Goal: Task Accomplishment & Management: Complete application form

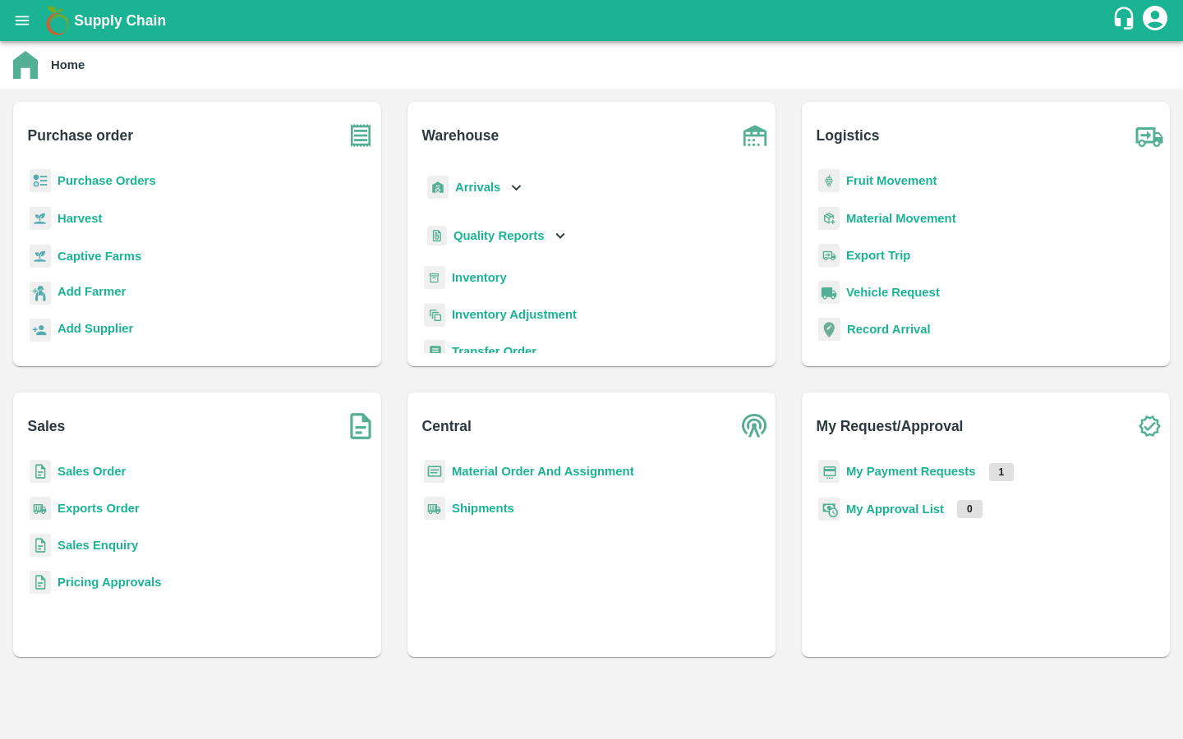
click at [103, 257] on b "Captive Farms" at bounding box center [99, 256] width 84 height 13
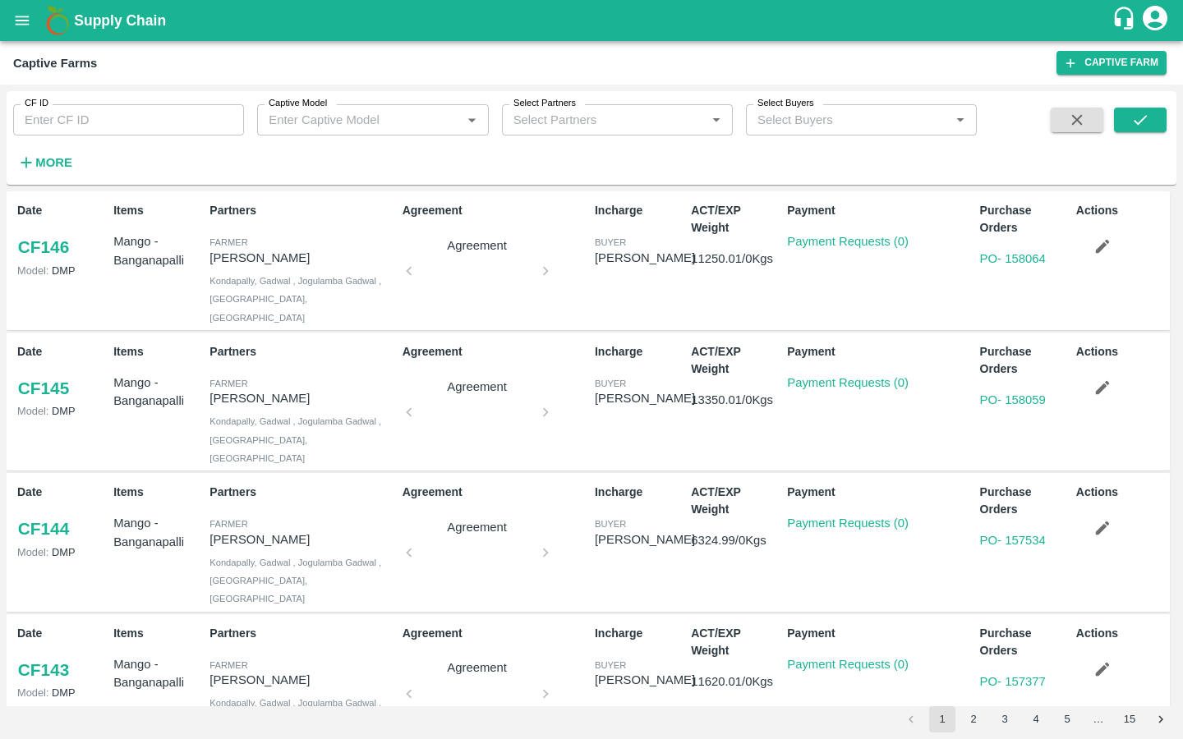
click at [158, 122] on input "CF ID" at bounding box center [128, 119] width 231 height 31
paste input "128"
type input "128"
click at [1159, 117] on button "submit" at bounding box center [1140, 120] width 53 height 25
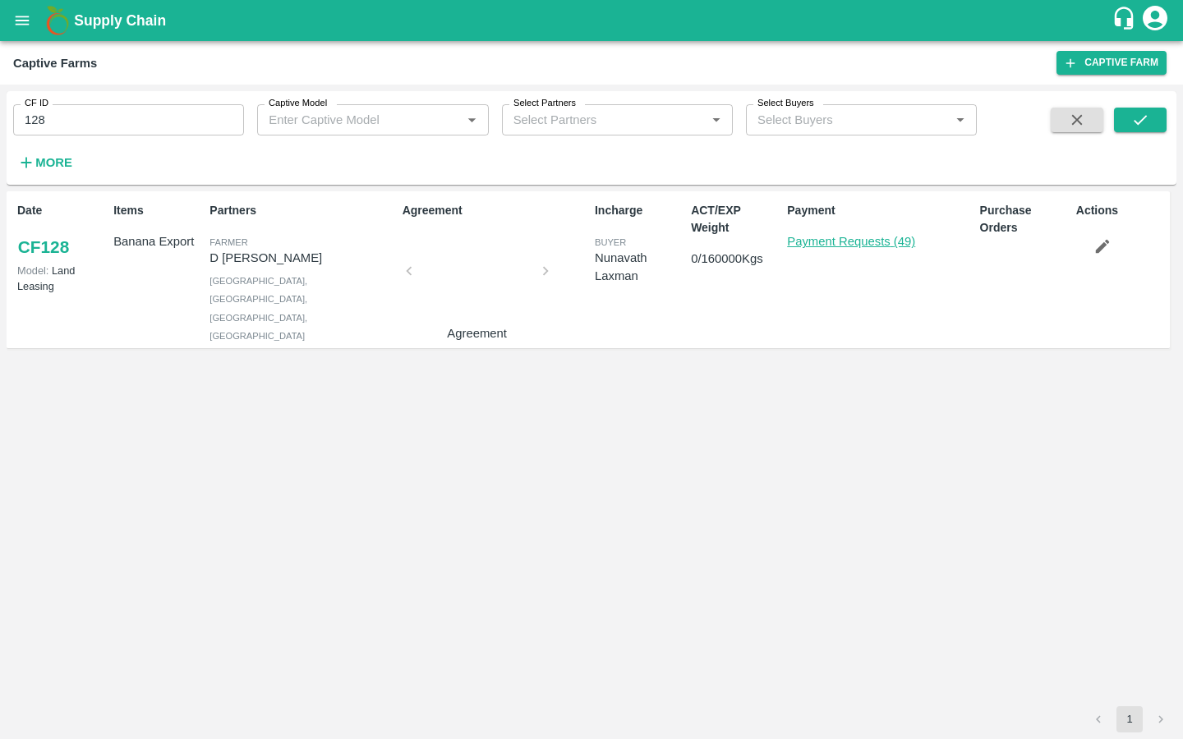
click at [864, 246] on link "Payment Requests (49)" at bounding box center [851, 241] width 128 height 13
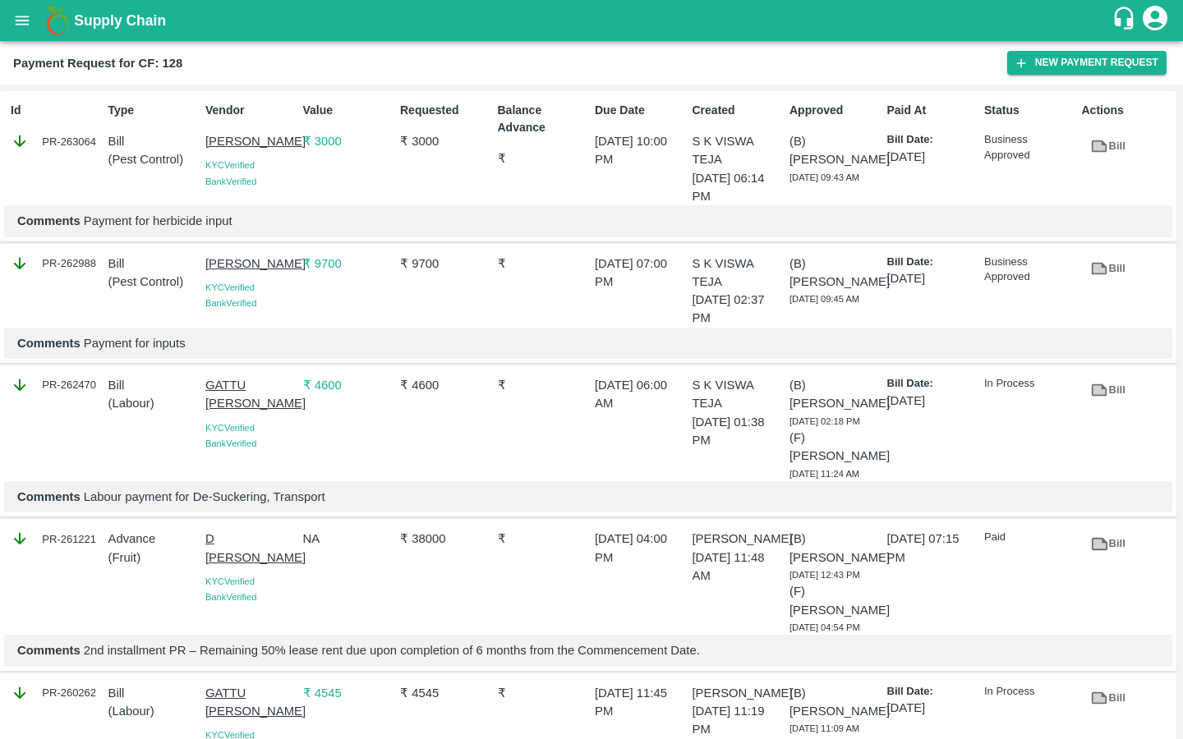
drag, startPoint x: 194, startPoint y: 142, endPoint x: 261, endPoint y: 177, distance: 76.0
click at [263, 177] on div "Id PR-263064 Type Bill ( Pest Control ) Vendor SIRIGUPPA JAGADESH KUMAR KYC Ver…" at bounding box center [588, 166] width 1176 height 150
click at [123, 230] on p "Comments Payment for herbicide input" at bounding box center [588, 221] width 1142 height 18
drag, startPoint x: 202, startPoint y: 137, endPoint x: 257, endPoint y: 177, distance: 67.7
click at [257, 177] on div "Vendor SIRIGUPPA JAGADESH KUMAR KYC Verified Bank Verified" at bounding box center [248, 150] width 98 height 110
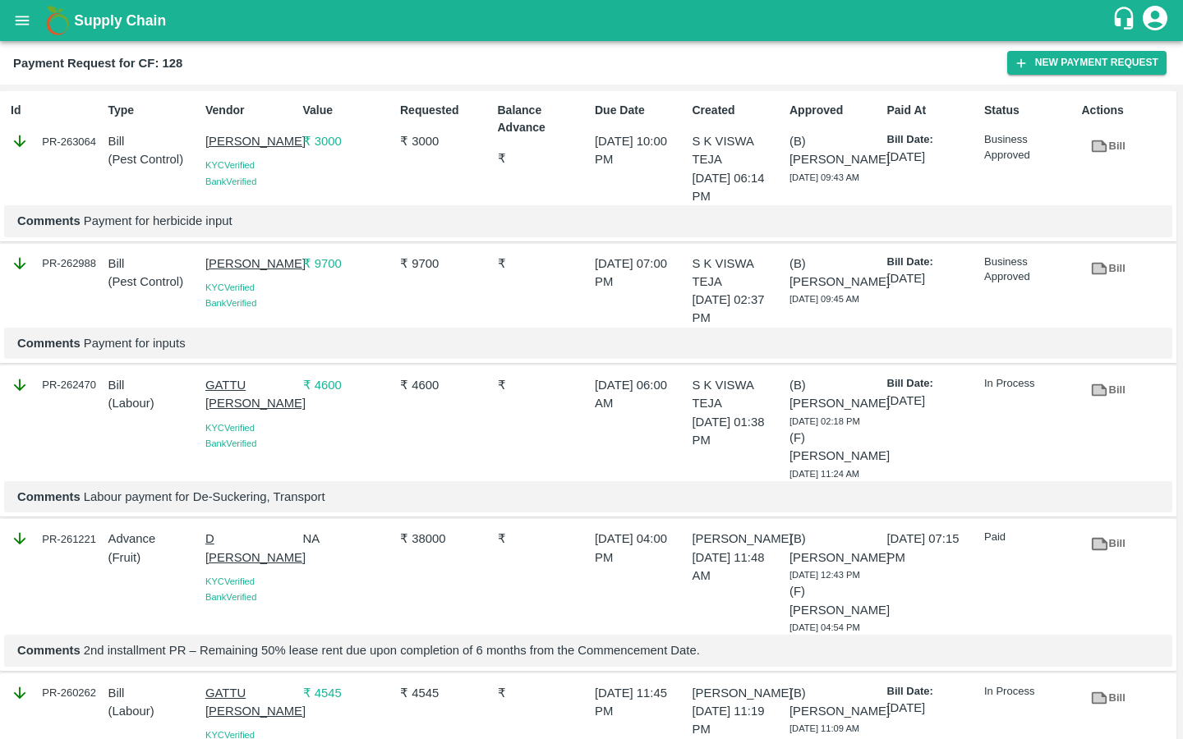
copy p "[PERSON_NAME]"
click at [1091, 59] on button "New Payment Request" at bounding box center [1086, 63] width 159 height 24
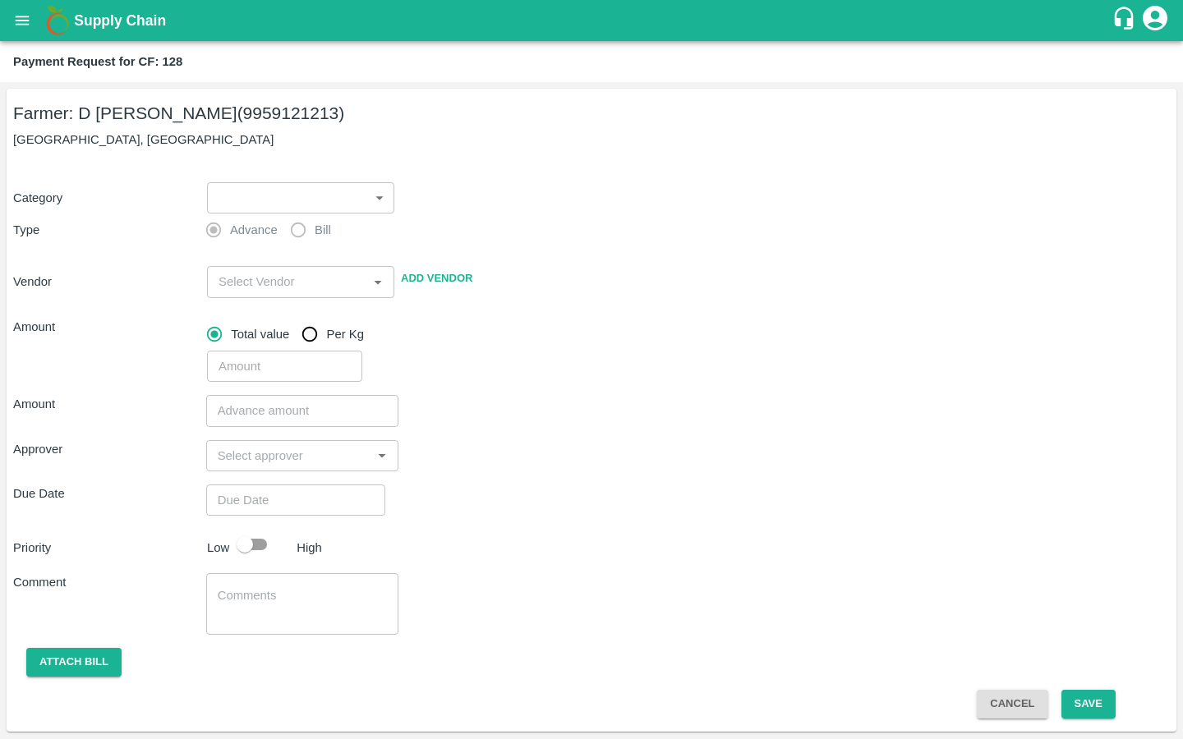
click at [321, 197] on body "Supply Chain Payment Request for CF: 128 Farmer: D Ramakrishna Reddy (995912121…" at bounding box center [591, 369] width 1183 height 739
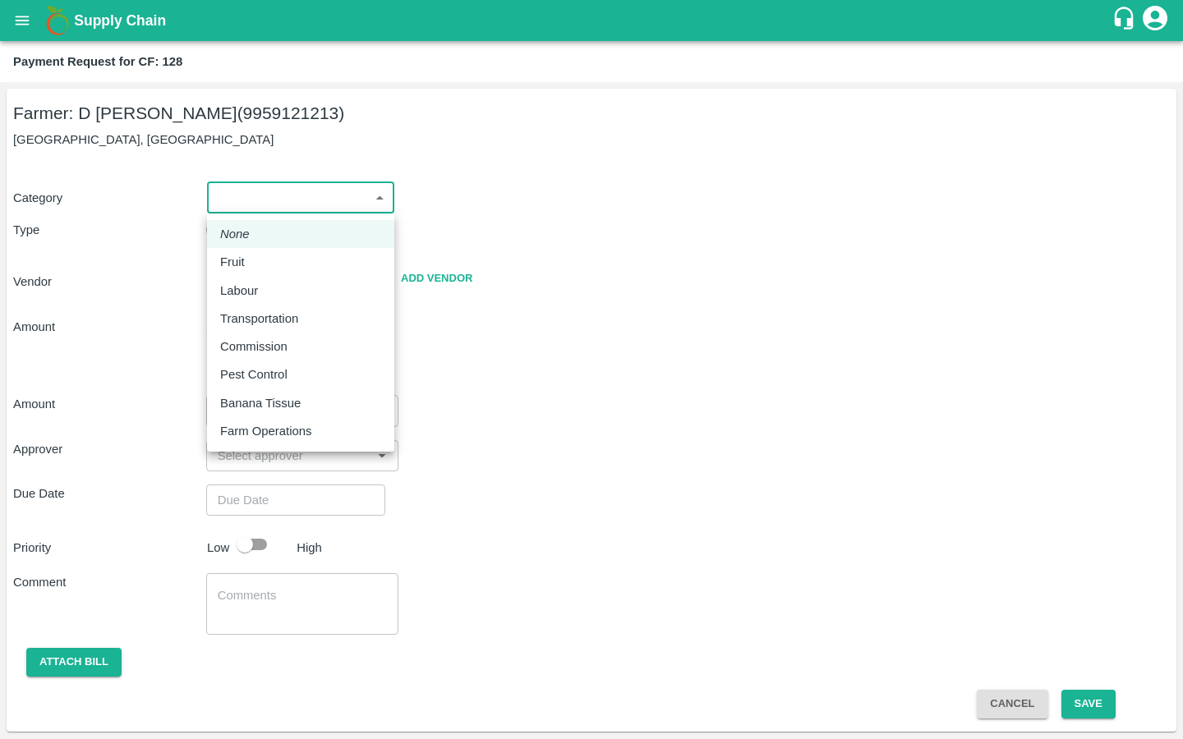
click at [255, 373] on p "Pest Control" at bounding box center [253, 374] width 67 height 18
type input "21"
radio input "false"
radio input "true"
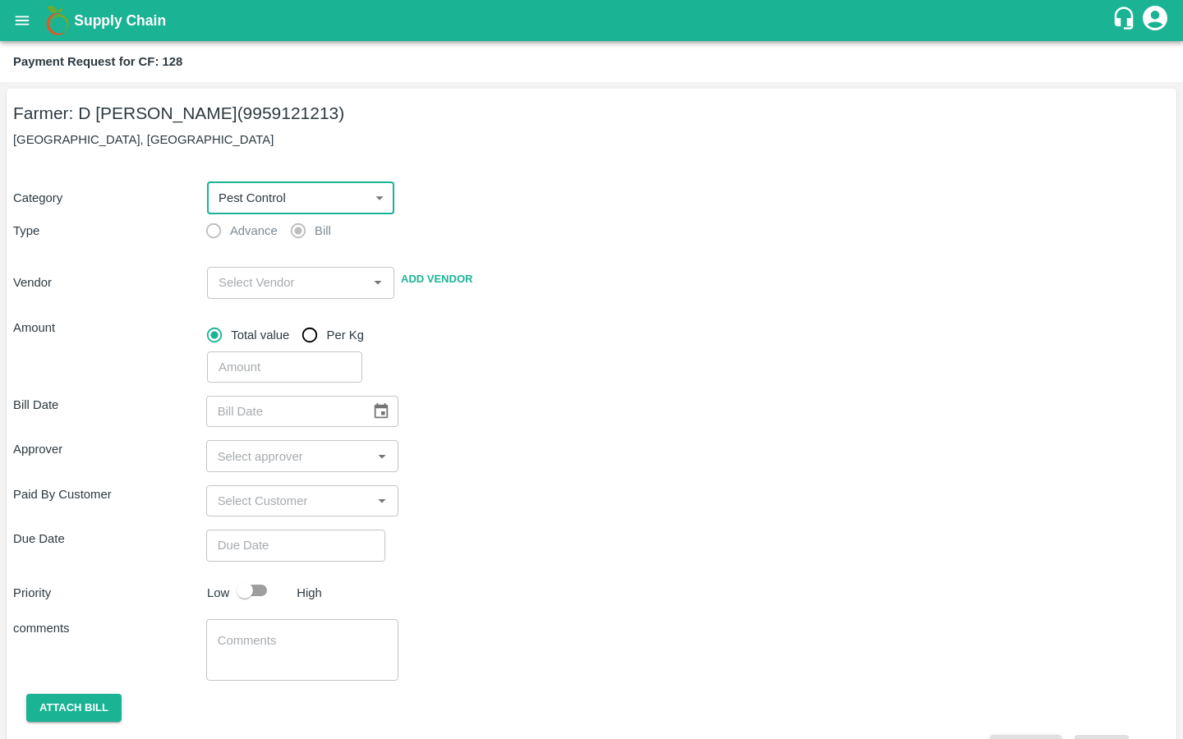
click at [255, 287] on input "input" at bounding box center [287, 282] width 150 height 21
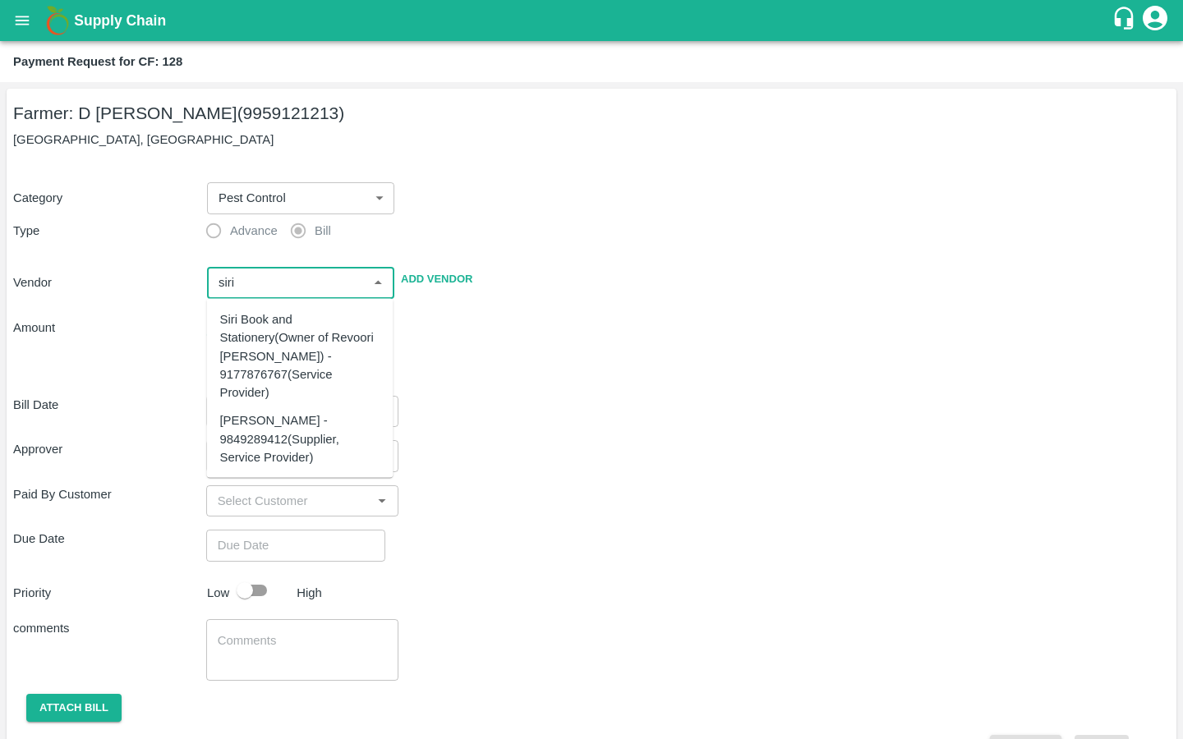
click at [292, 463] on div "SIRIGUPPA JAGADESH KUMAR - 9849289412(Supplier, Service Provider)" at bounding box center [300, 438] width 160 height 55
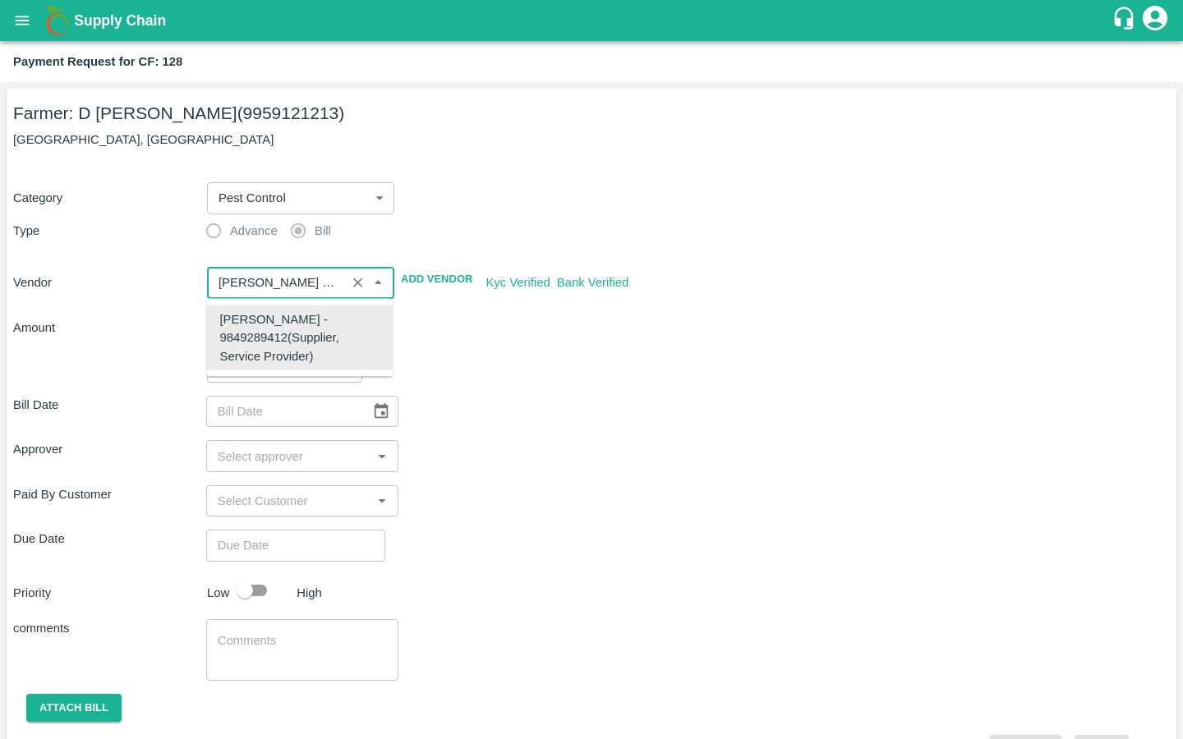
type input "SIRIGUPPA JAGADESH KUMAR - 9849289412(Supplier, Service Provider)"
click at [510, 397] on div "Bill Date ​" at bounding box center [591, 411] width 1156 height 31
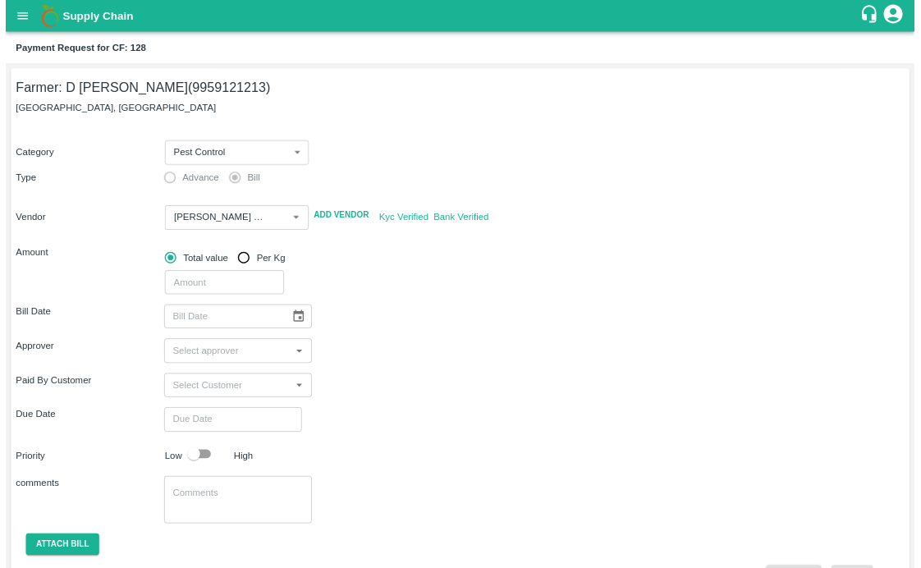
scroll to position [44, 0]
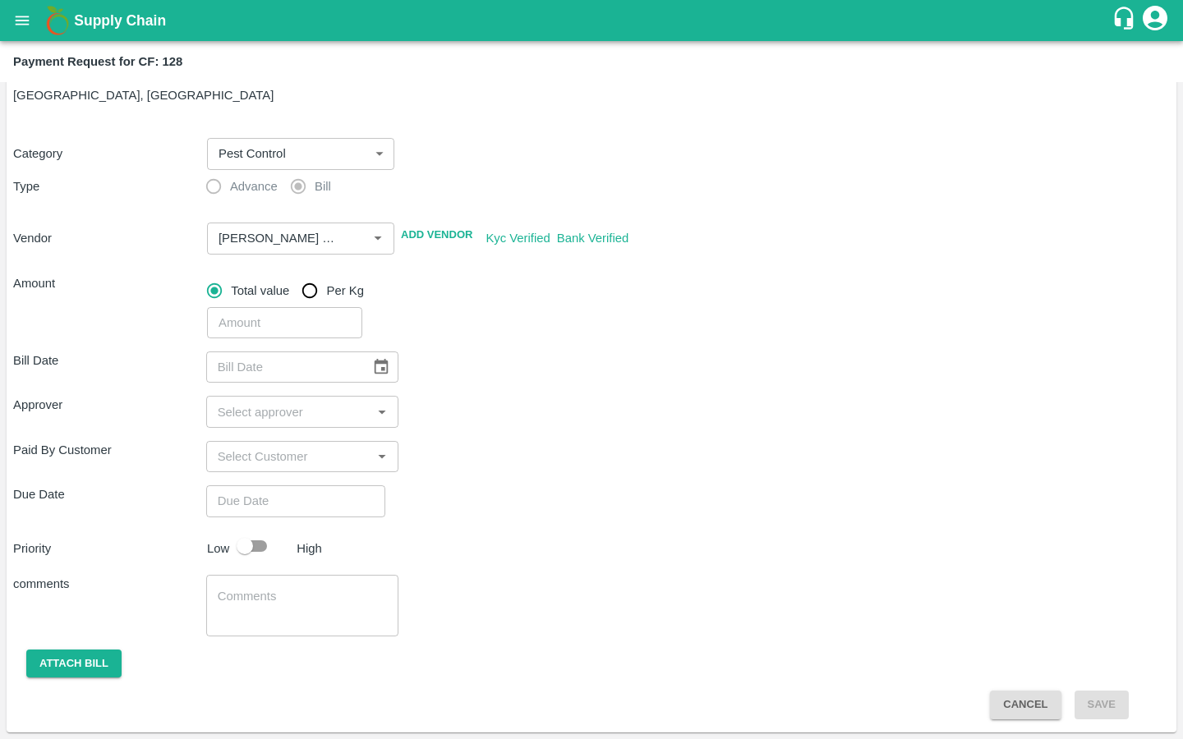
click at [266, 323] on input "number" at bounding box center [284, 322] width 155 height 31
type input "2700"
click at [608, 447] on div "Paid By Customer ​" at bounding box center [591, 456] width 1156 height 31
click at [372, 359] on icon "Choose date" at bounding box center [381, 367] width 18 height 18
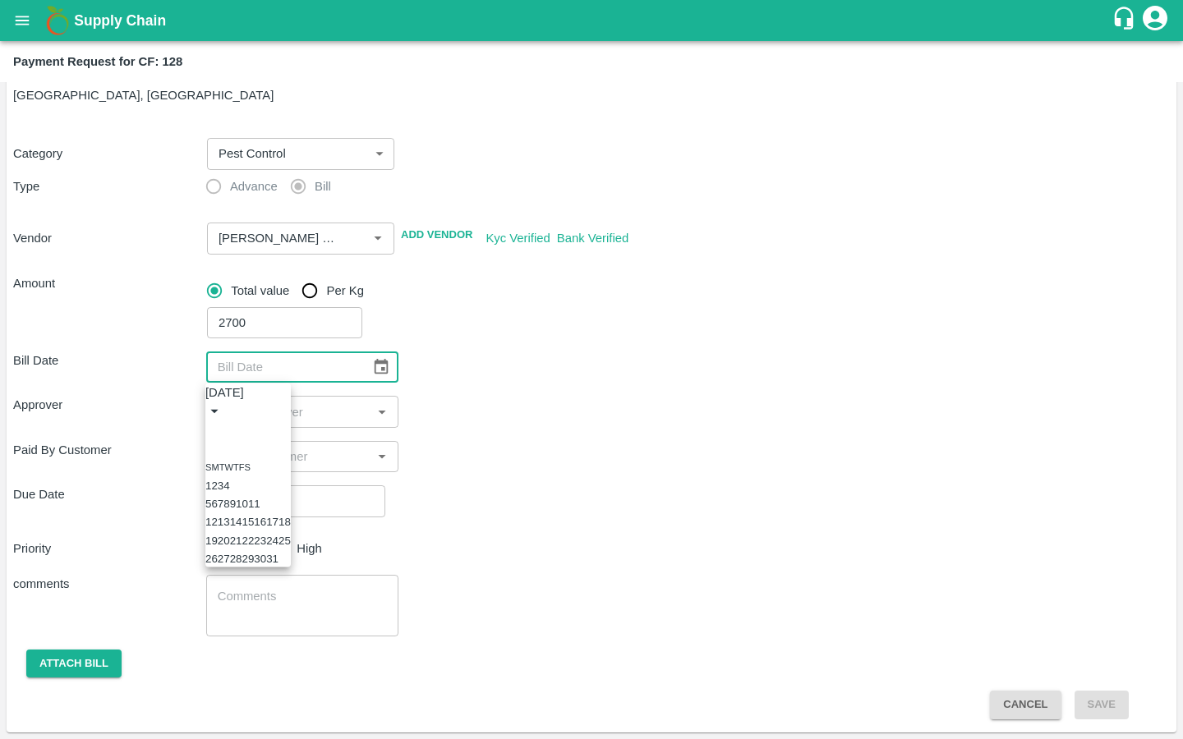
click at [212, 430] on icon "Previous month" at bounding box center [212, 430] width 0 height 0
click at [223, 508] on button "9" at bounding box center [221, 504] width 6 height 12
type input "09/09/2025"
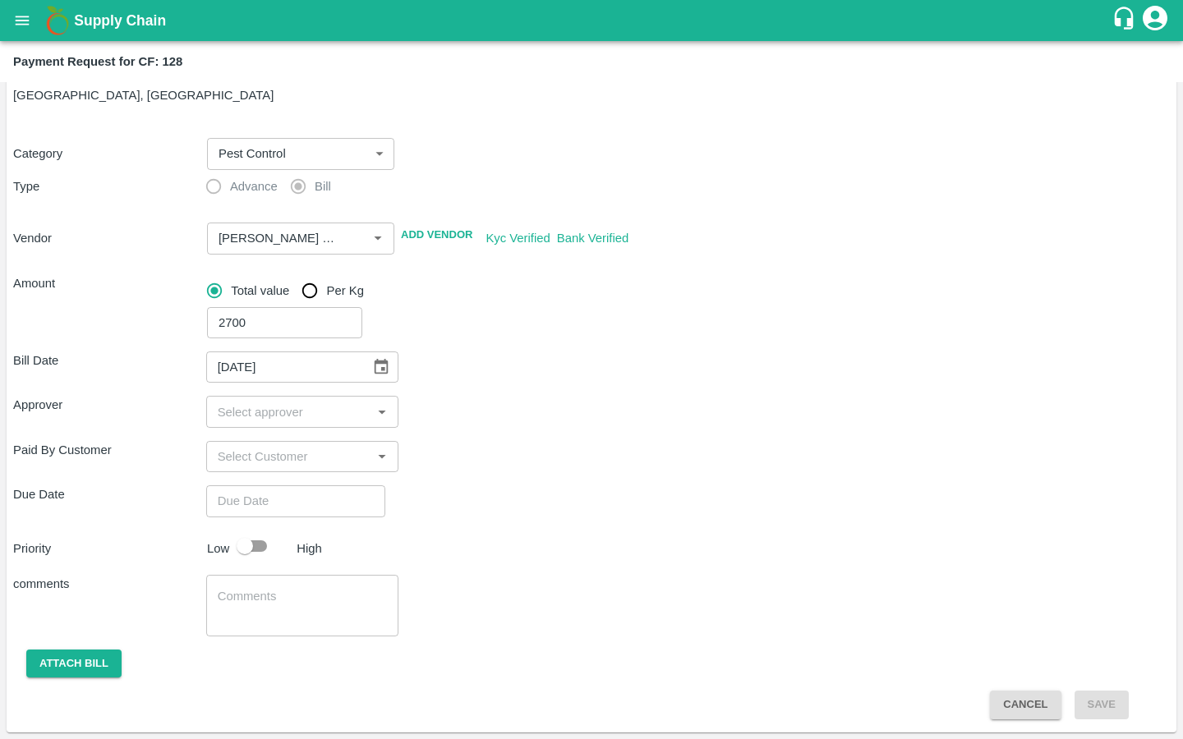
click at [253, 404] on input "input" at bounding box center [289, 411] width 156 height 21
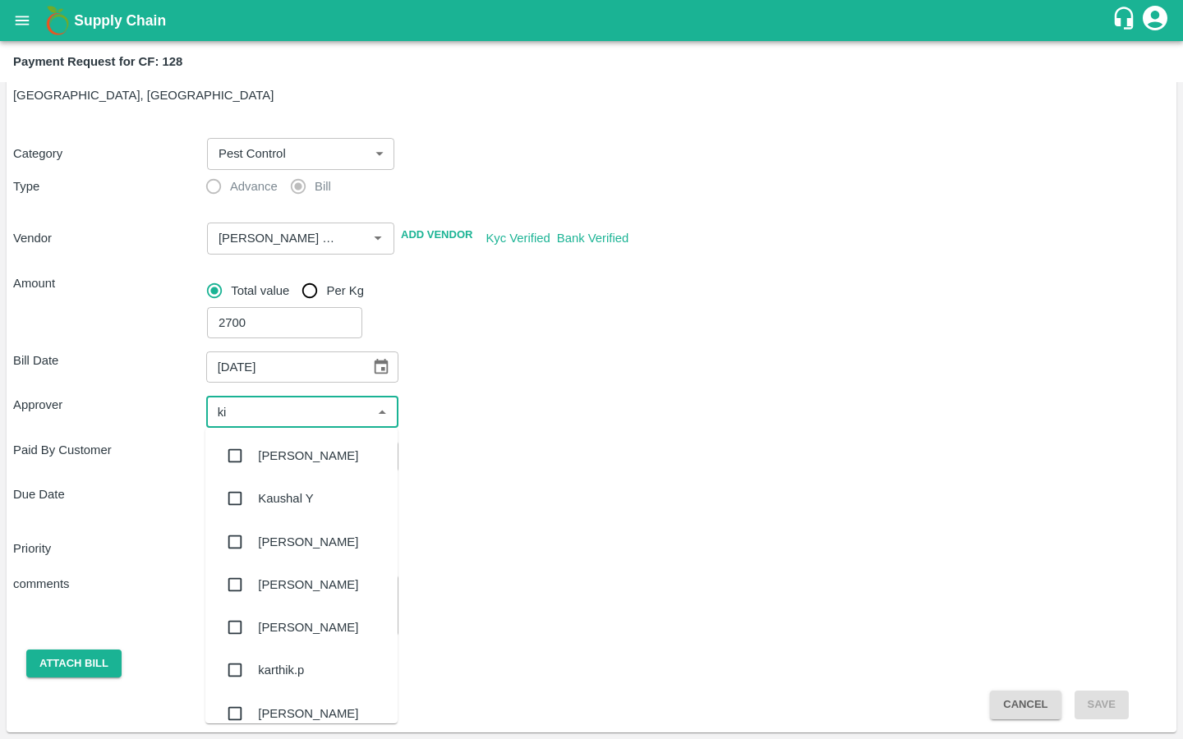
type input "kir"
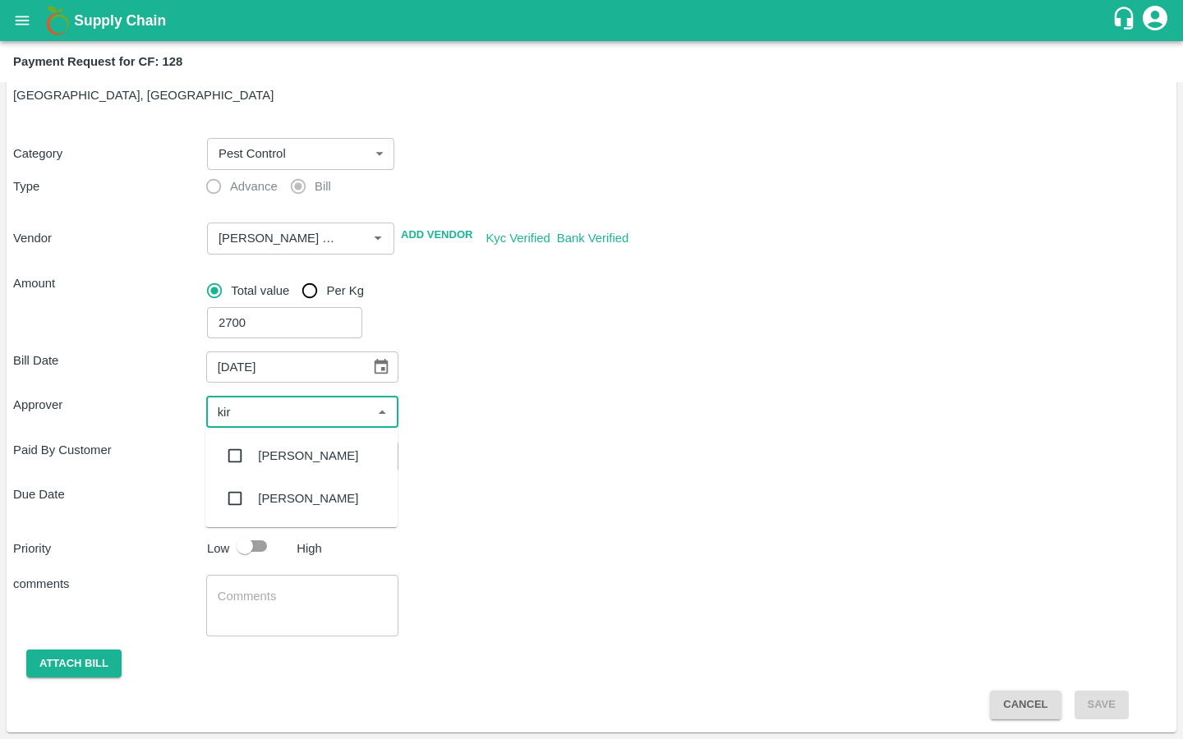
click at [241, 452] on input "checkbox" at bounding box center [234, 455] width 33 height 33
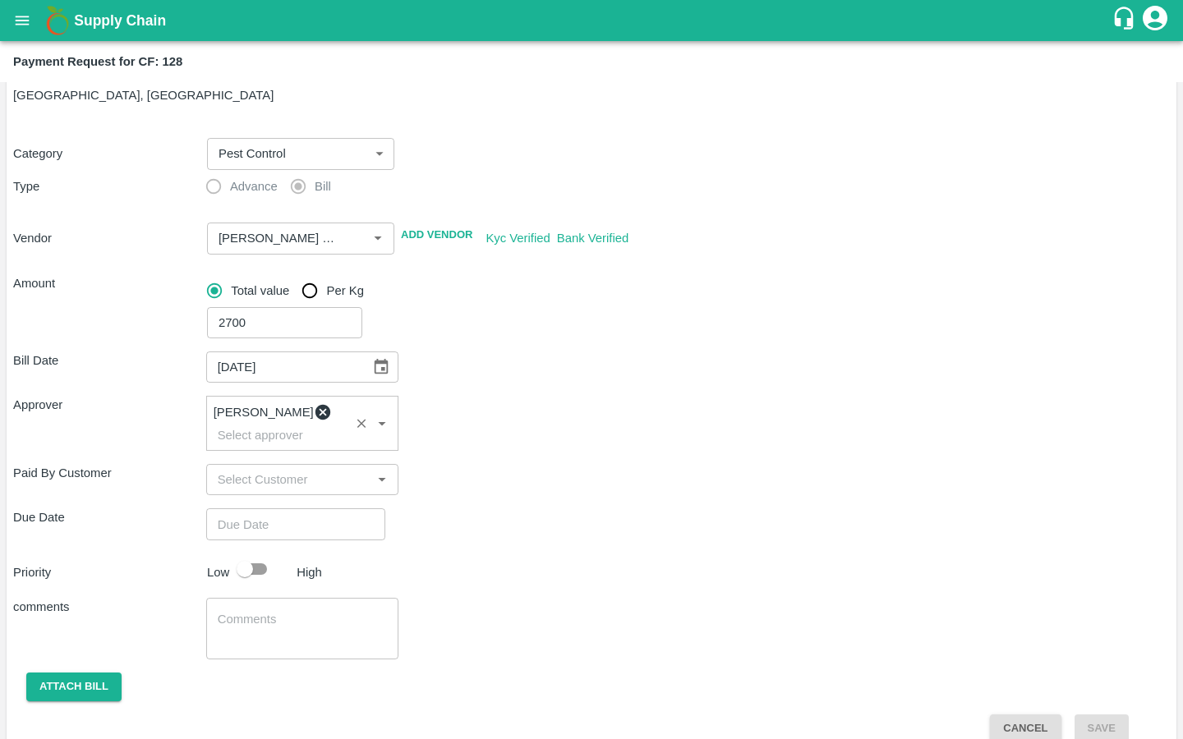
click at [251, 511] on input "Choose date" at bounding box center [290, 523] width 168 height 31
click at [11, 252] on button "6" at bounding box center [9, 246] width 6 height 12
click at [87, 102] on span "PM" at bounding box center [79, 92] width 16 height 19
click at [635, 126] on div at bounding box center [591, 126] width 1183 height 0
type input "[DATE] 01:00 PM"
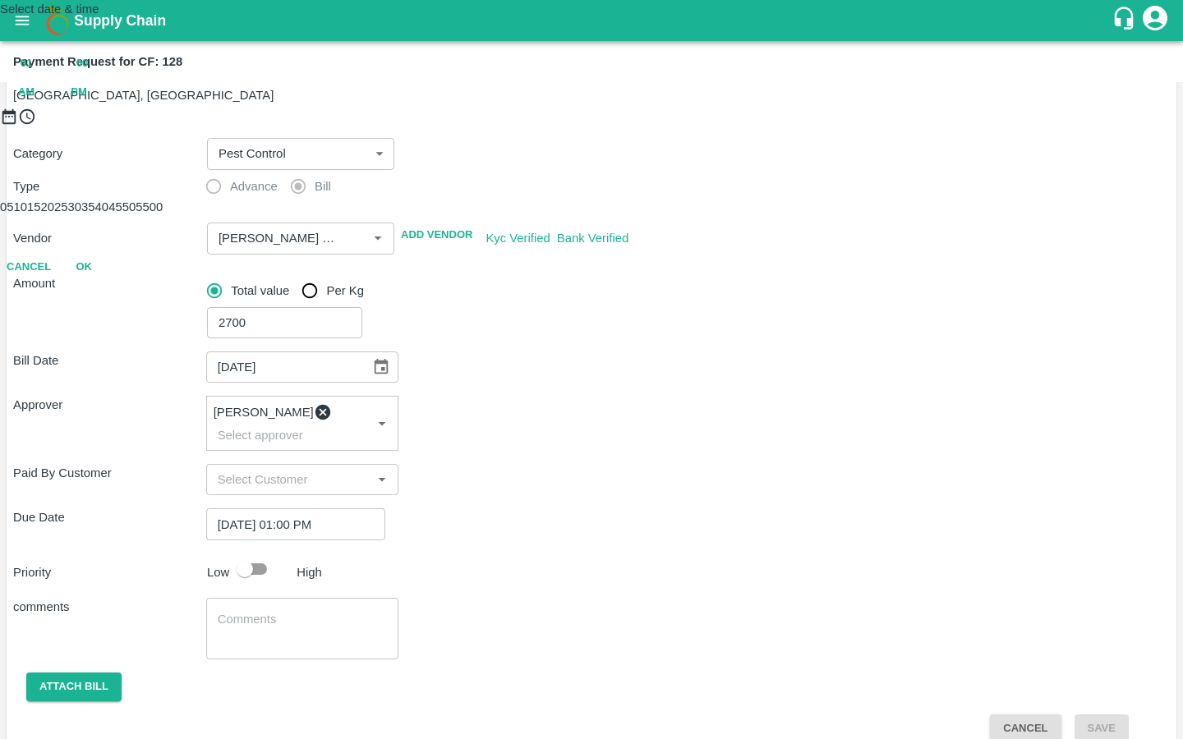
click at [110, 282] on button "OK" at bounding box center [83, 267] width 53 height 29
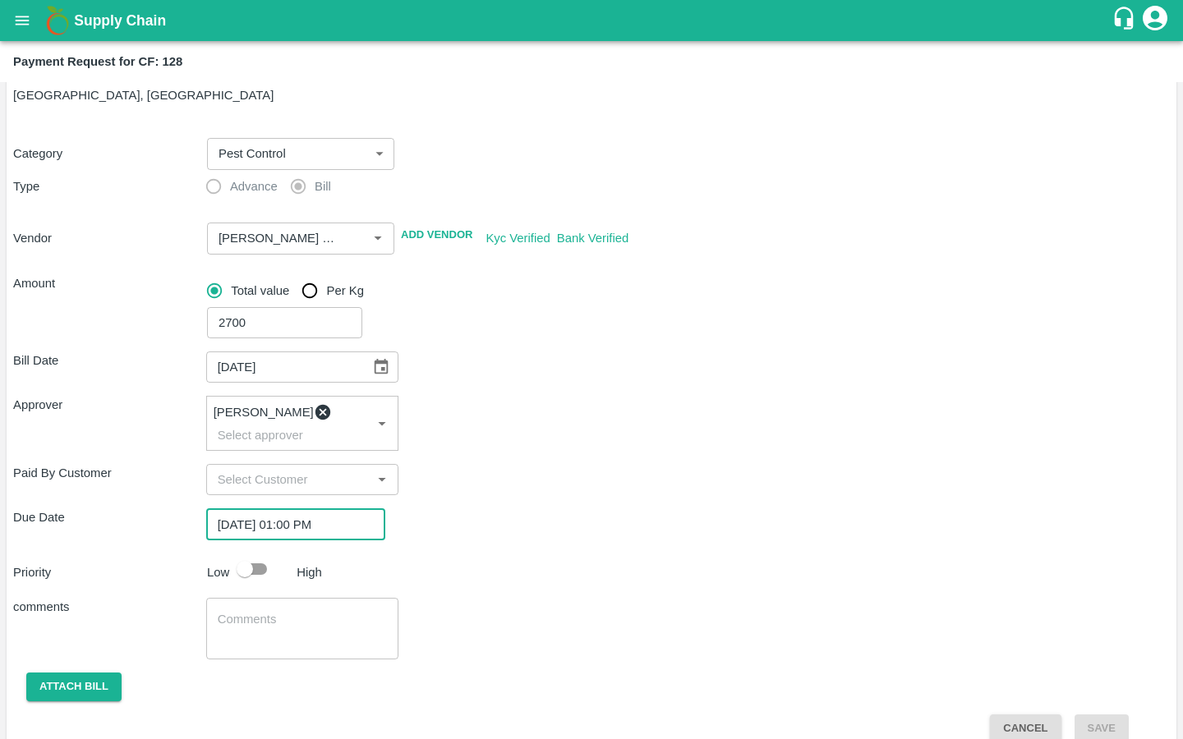
click at [254, 554] on input "checkbox" at bounding box center [245, 569] width 94 height 31
checkbox input "true"
click at [246, 611] on textarea at bounding box center [303, 628] width 170 height 34
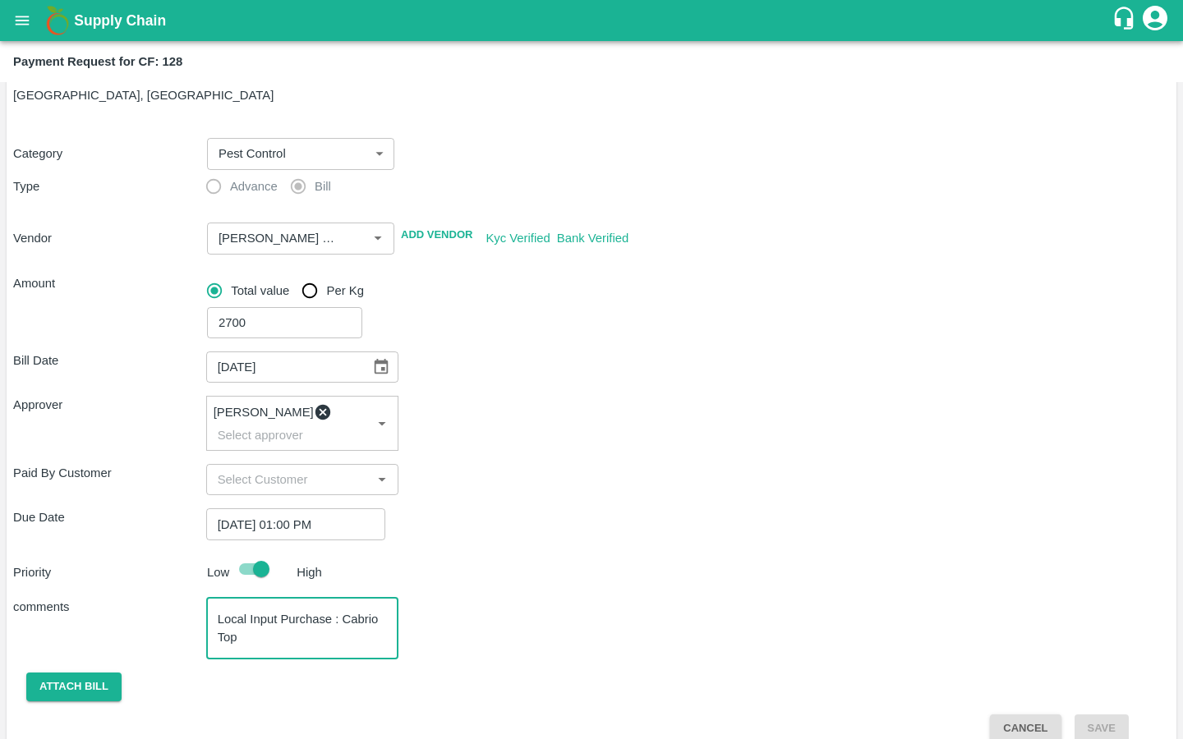
type textarea "Local Input Purchase : Cabrio Top"
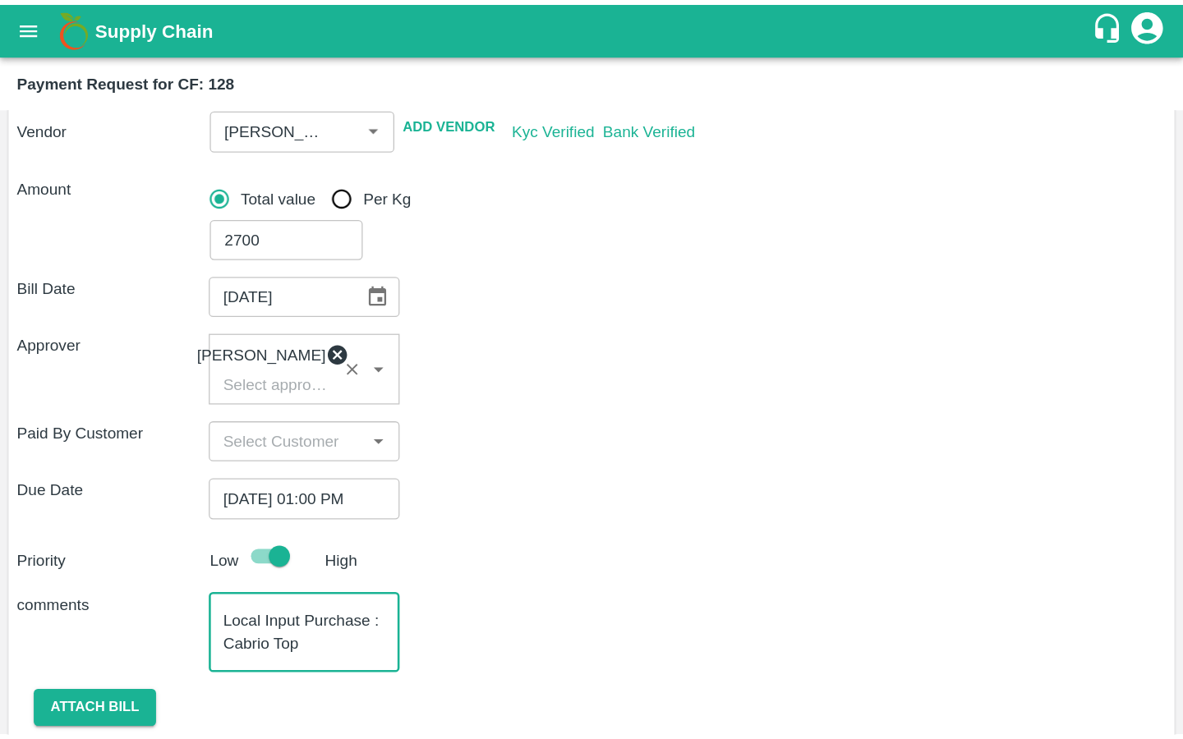
scroll to position [275, 0]
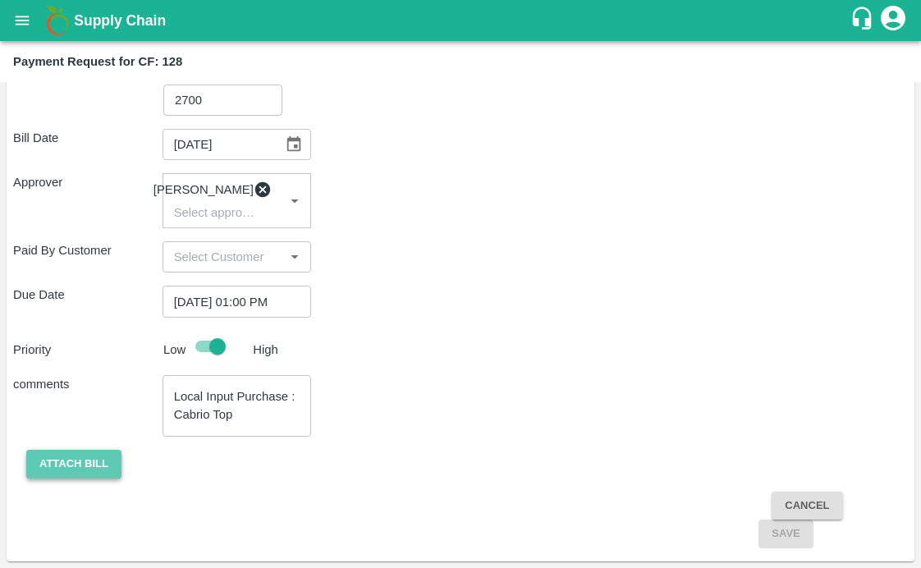
click at [85, 465] on button "Attach bill" at bounding box center [73, 464] width 95 height 29
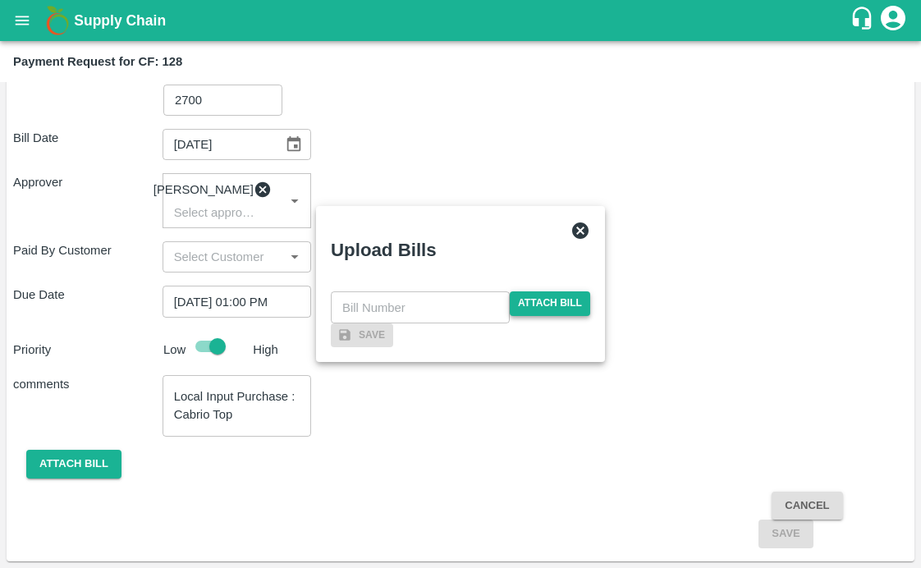
click at [535, 292] on span "Attach bill" at bounding box center [550, 304] width 80 height 24
click at [0, 0] on input "Attach bill" at bounding box center [0, 0] width 0 height 0
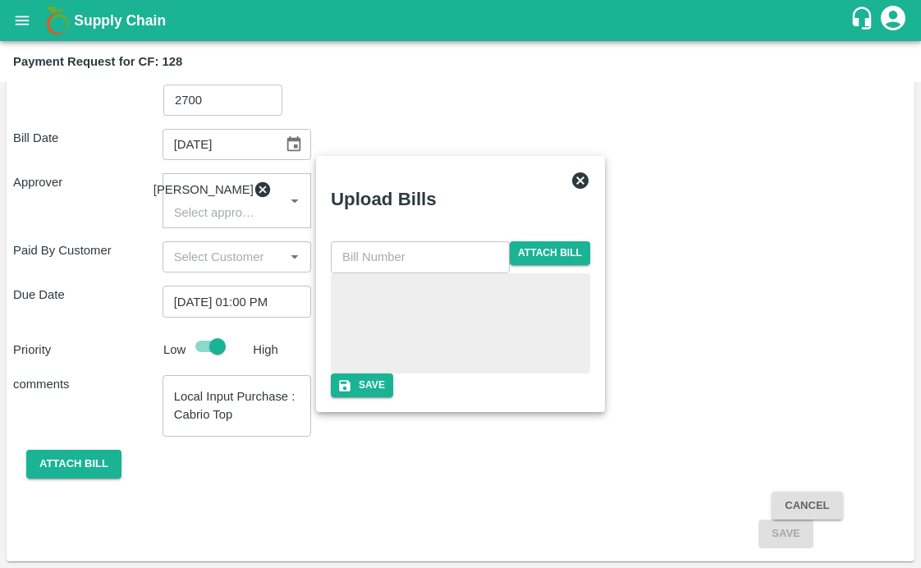
click at [413, 241] on input "text" at bounding box center [420, 256] width 179 height 31
type input "56"
click at [478, 398] on div "56 ​ Attach bill Save" at bounding box center [461, 319] width 260 height 156
click at [393, 398] on button "Save" at bounding box center [362, 386] width 62 height 24
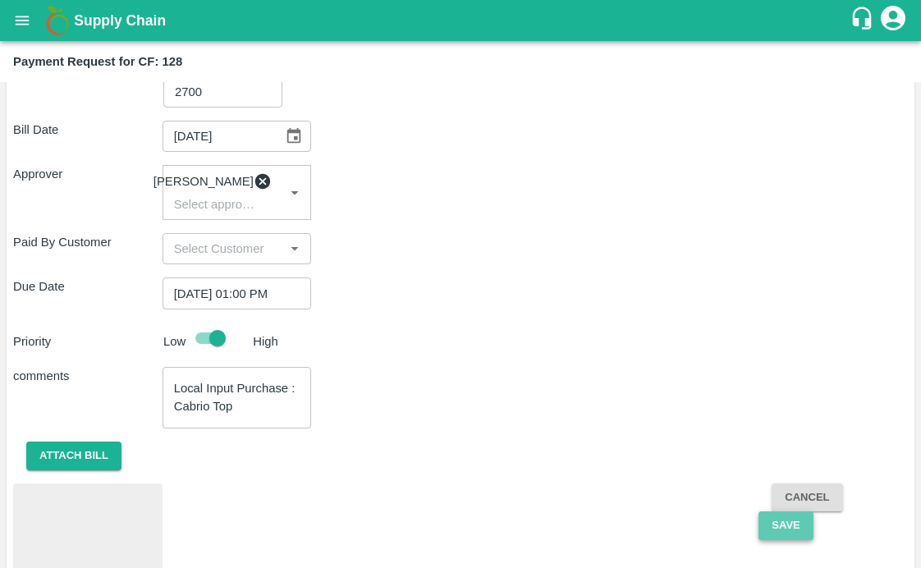
click at [792, 533] on button "Save" at bounding box center [786, 526] width 54 height 29
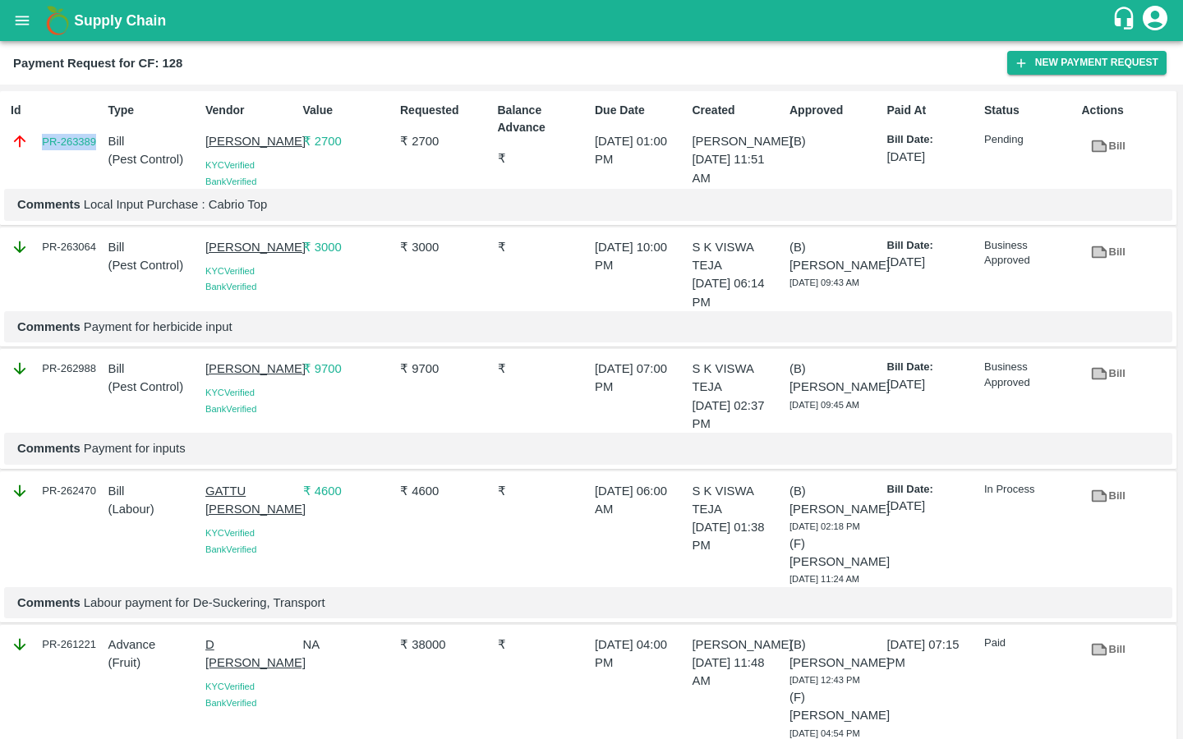
drag, startPoint x: 35, startPoint y: 140, endPoint x: 96, endPoint y: 138, distance: 60.8
click at [97, 140] on div "PR-263389" at bounding box center [56, 141] width 91 height 18
copy link "PR-263389"
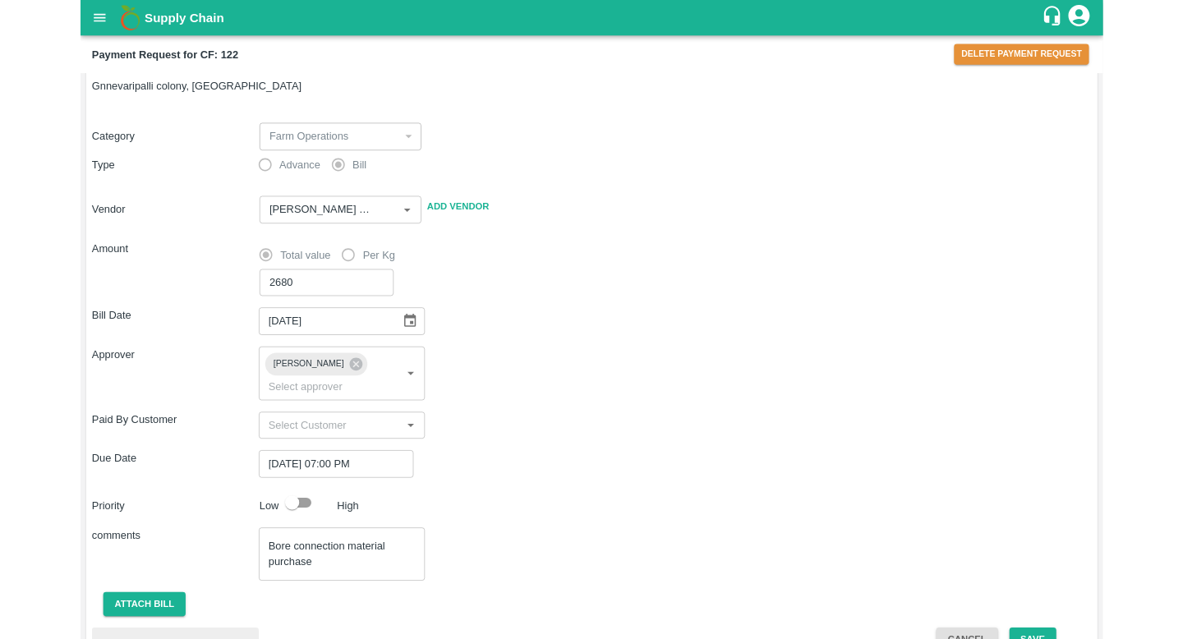
scroll to position [144, 0]
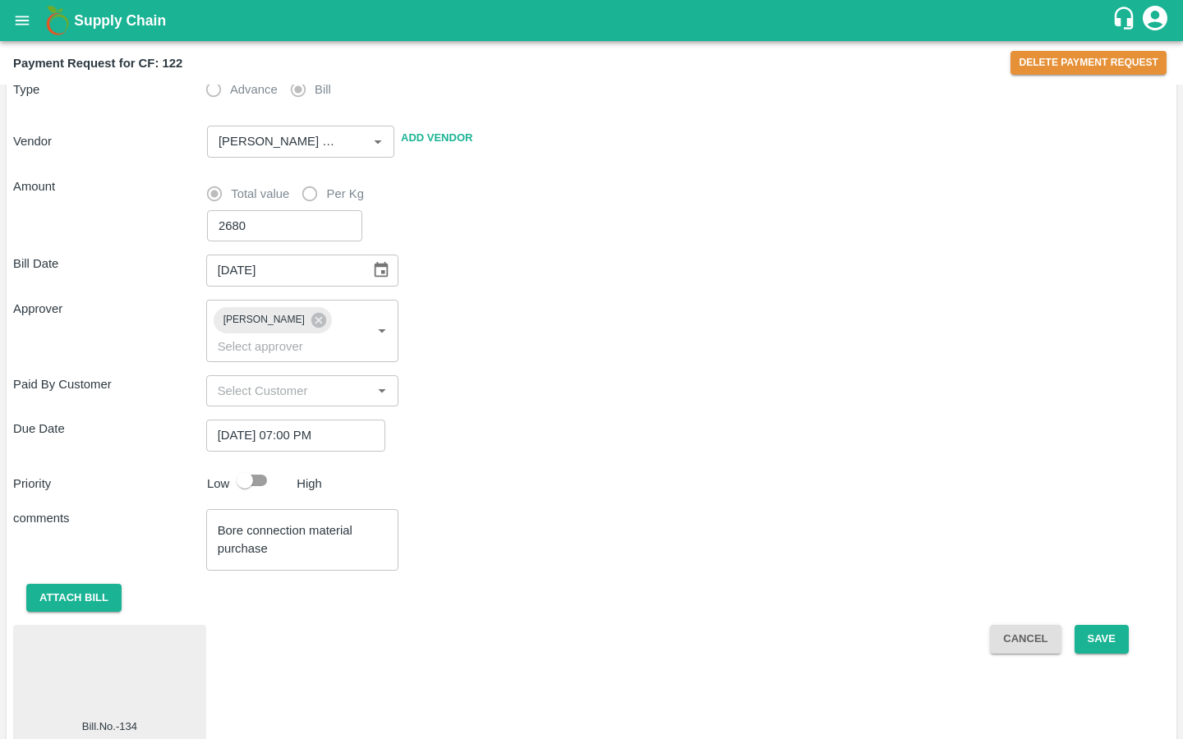
click at [999, 625] on button "Cancel" at bounding box center [1025, 639] width 71 height 29
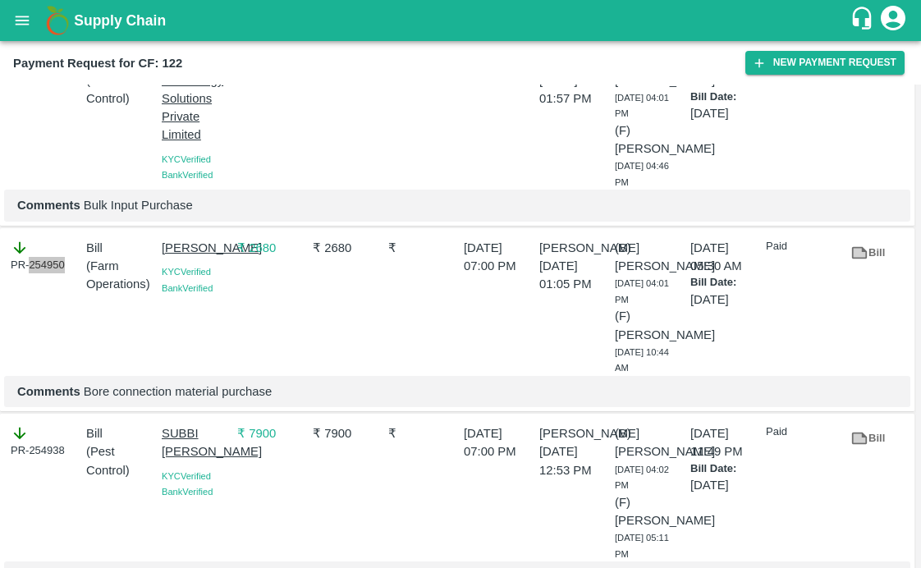
scroll to position [846, 0]
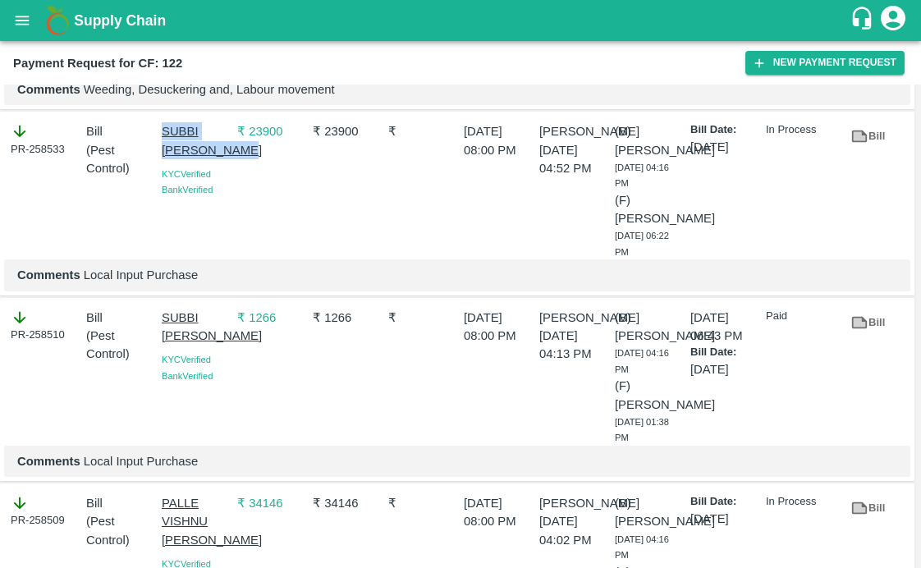
drag, startPoint x: 158, startPoint y: 172, endPoint x: 219, endPoint y: 215, distance: 75.0
click at [219, 215] on div "[PERSON_NAME] [PERSON_NAME] Verified Bank Verified" at bounding box center [193, 188] width 76 height 144
copy p "SUBBI [PERSON_NAME]"
click at [366, 260] on div "₹ 23900" at bounding box center [344, 188] width 76 height 144
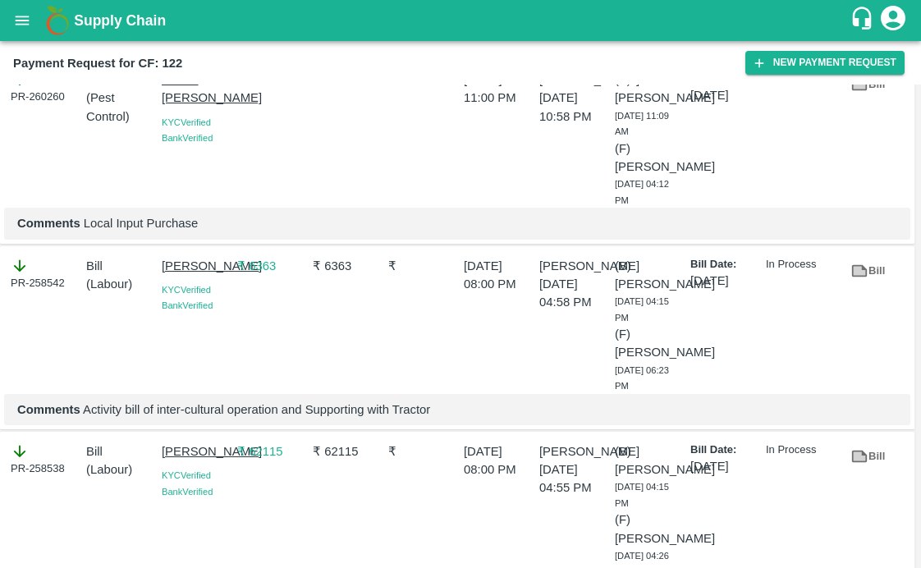
scroll to position [0, 0]
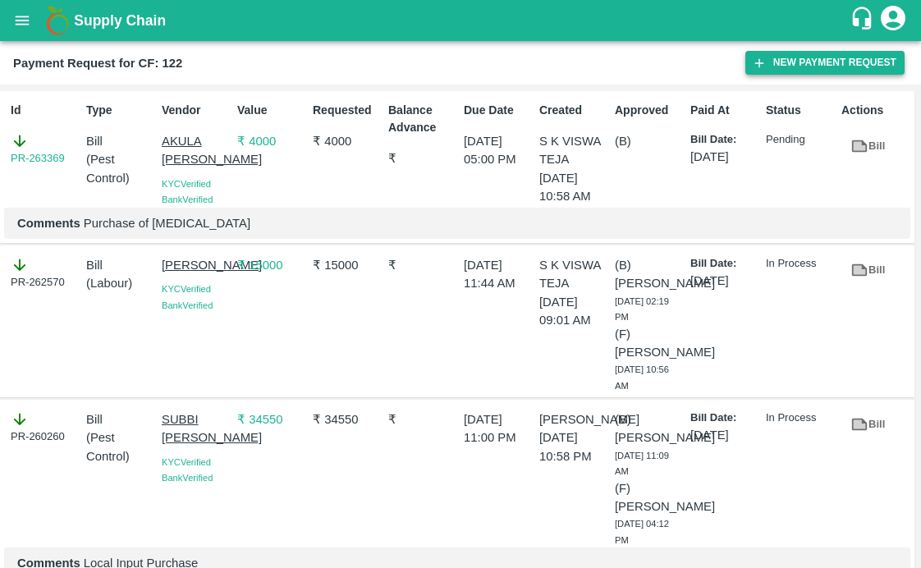
click at [778, 54] on button "New Payment Request" at bounding box center [825, 63] width 159 height 24
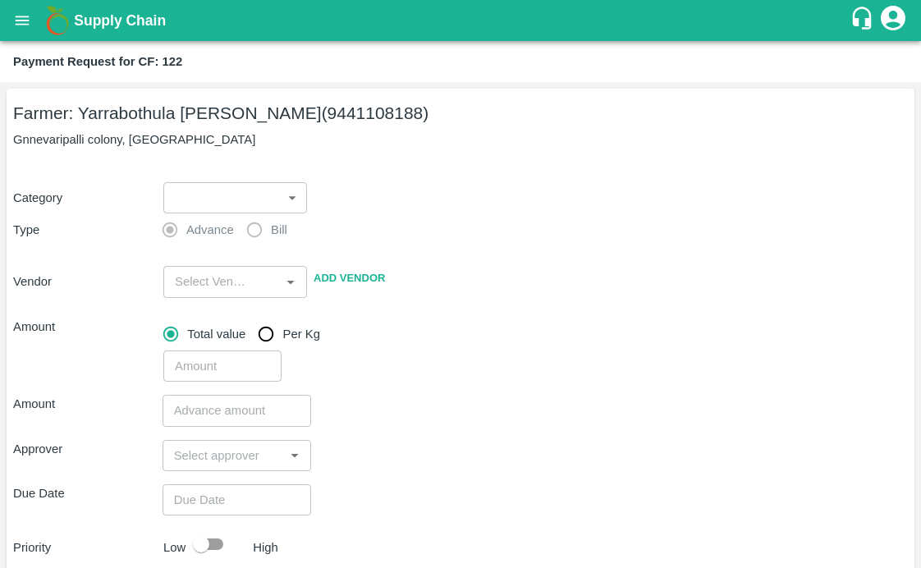
click at [177, 185] on body "Supply Chain Payment Request for CF: 122 Farmer: Yarrabothula Sai [PERSON_NAME]…" at bounding box center [460, 284] width 921 height 568
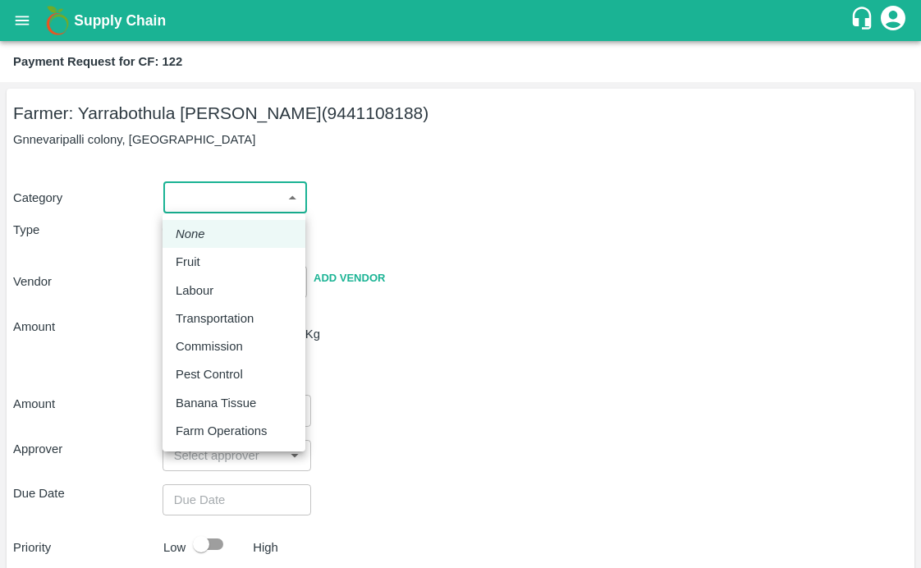
click at [196, 372] on p "Pest Control" at bounding box center [209, 374] width 67 height 18
type input "21"
radio input "false"
radio input "true"
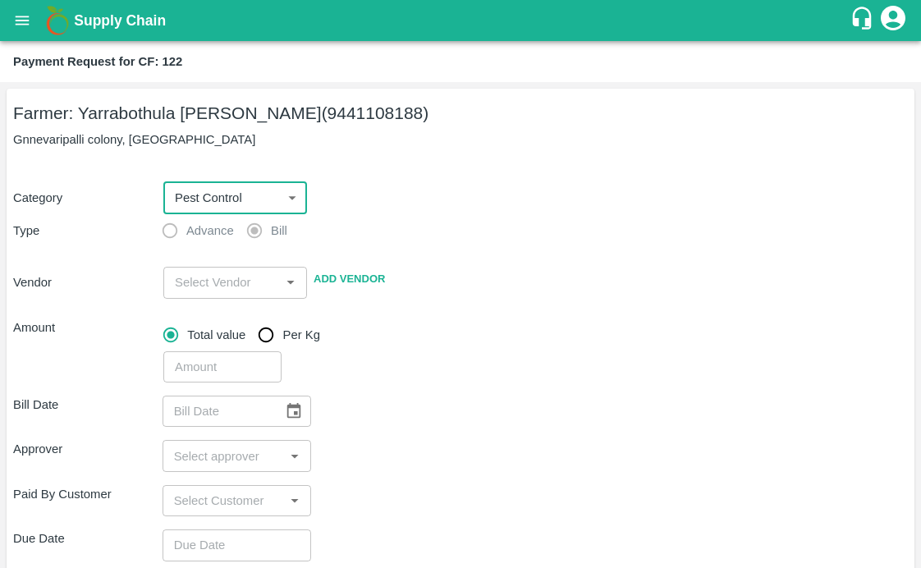
click at [215, 276] on input "input" at bounding box center [221, 282] width 107 height 21
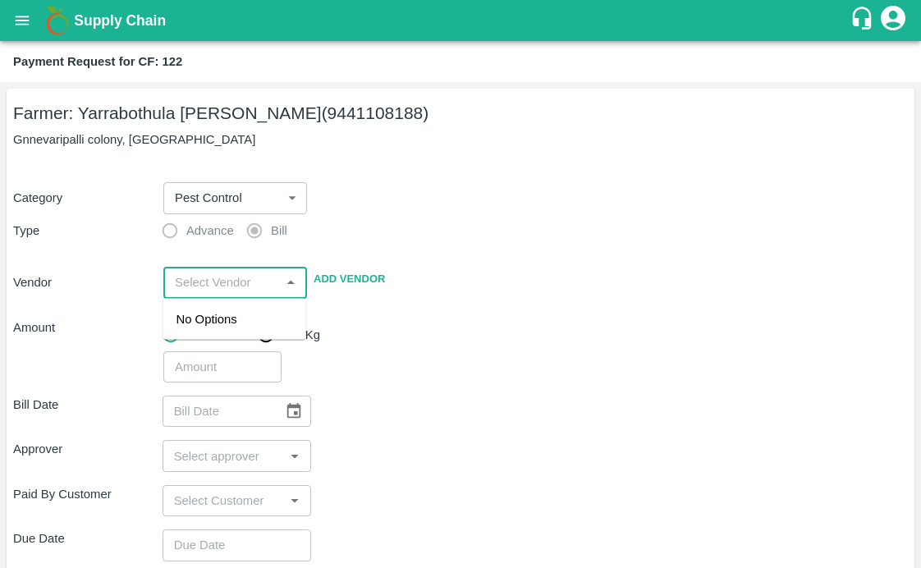
paste input "SUBBI [PERSON_NAME]"
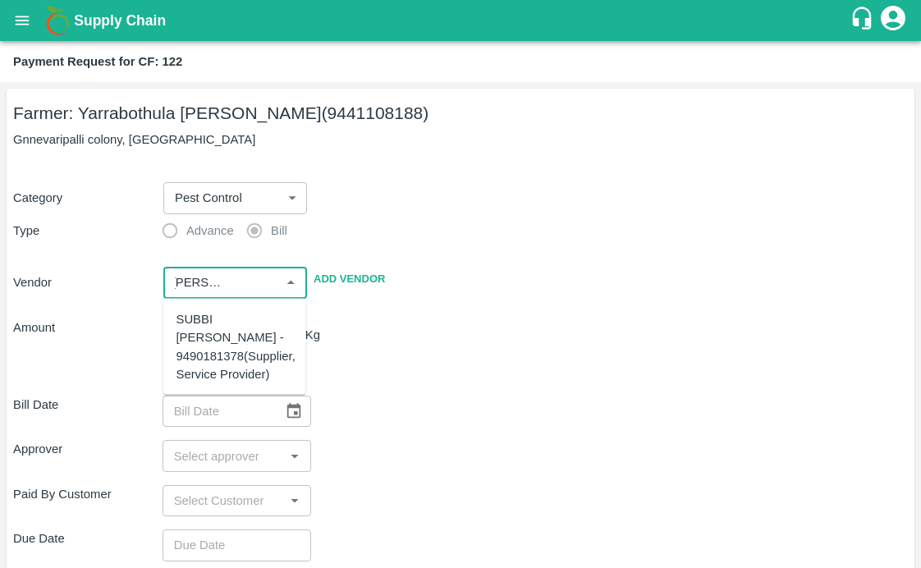
click at [190, 324] on div "SUBBI [PERSON_NAME] - 9490181378(Supplier, Service Provider)" at bounding box center [236, 346] width 119 height 73
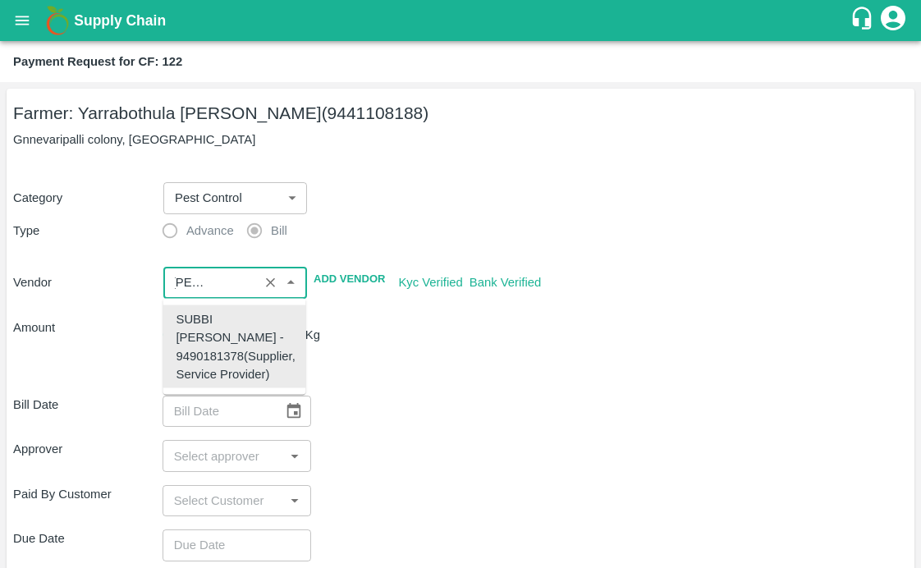
type input "SUBBI [PERSON_NAME] - 9490181378(Supplier, Service Provider)"
click at [520, 373] on div "​" at bounding box center [532, 364] width 751 height 38
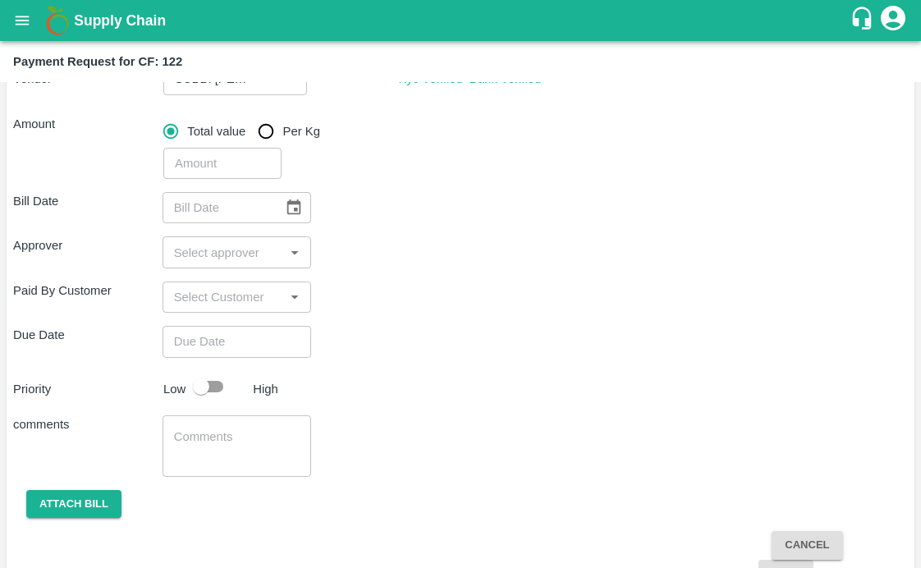
scroll to position [219, 0]
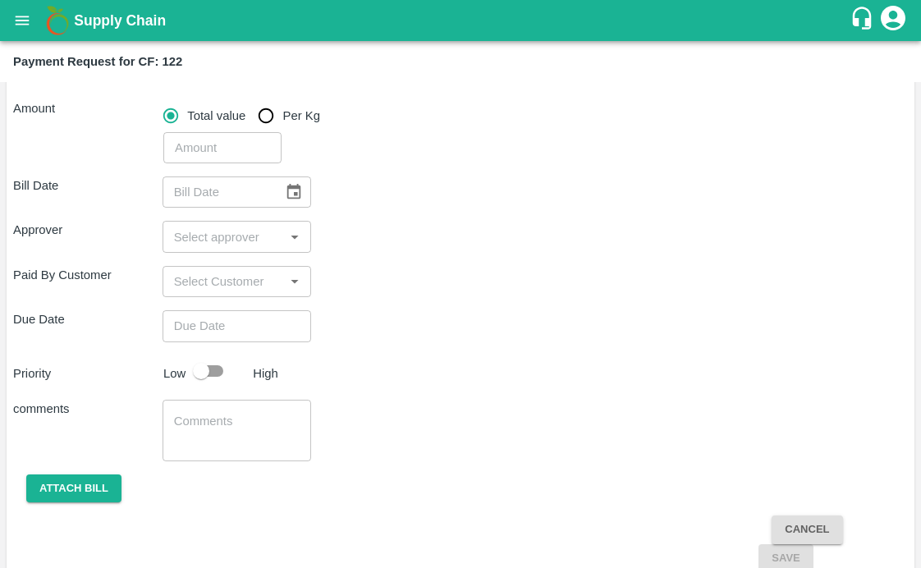
click at [191, 156] on input "number" at bounding box center [222, 147] width 118 height 31
type input "9580"
click at [427, 180] on div "Bill Date ​" at bounding box center [460, 192] width 895 height 31
click at [291, 189] on icon "Choose date" at bounding box center [294, 192] width 18 height 18
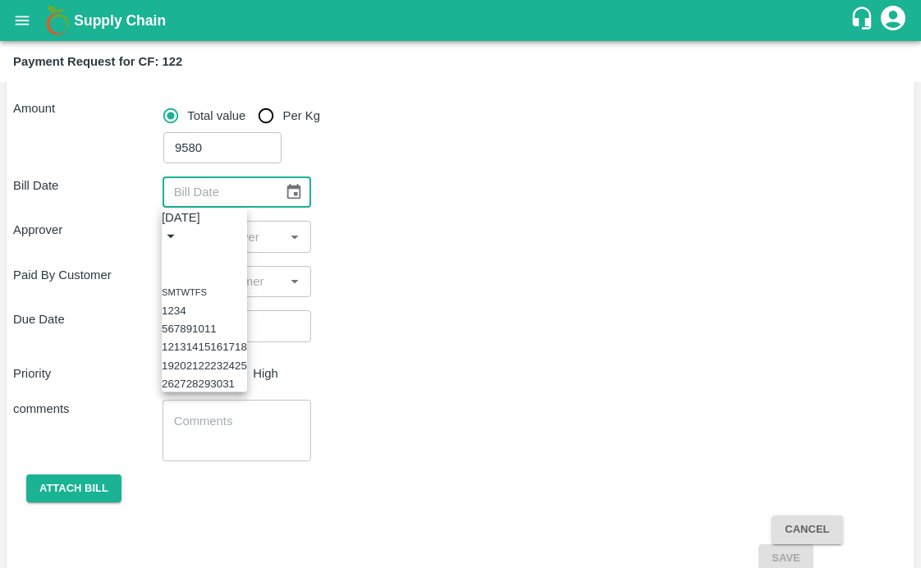
click at [168, 255] on icon "Previous month" at bounding box center [168, 255] width 0 height 0
click at [223, 353] on button "14" at bounding box center [216, 347] width 12 height 12
type input "[DATE]"
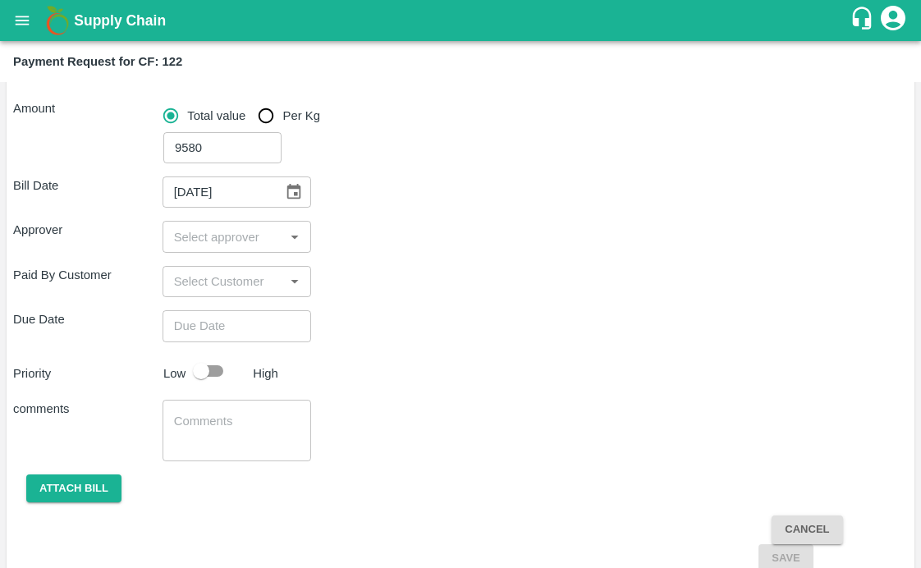
click at [251, 232] on input "input" at bounding box center [224, 236] width 113 height 21
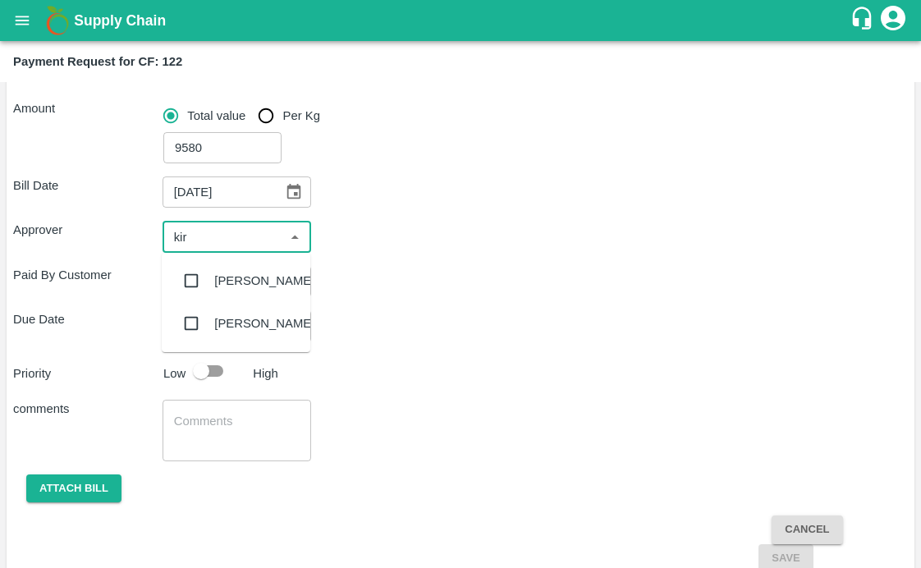
type input "kira"
click at [217, 283] on div "[PERSON_NAME]" at bounding box center [264, 281] width 100 height 18
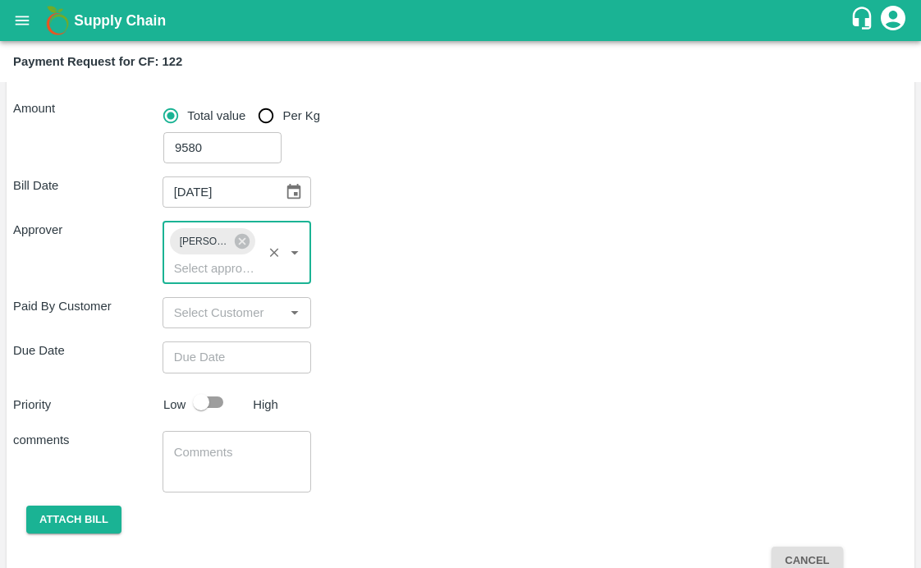
click at [379, 324] on div "Paid By Customer ​" at bounding box center [460, 312] width 895 height 31
click at [398, 347] on div "Due Date ​" at bounding box center [460, 357] width 895 height 31
type input "DD/MM/YYYY hh:mm aa"
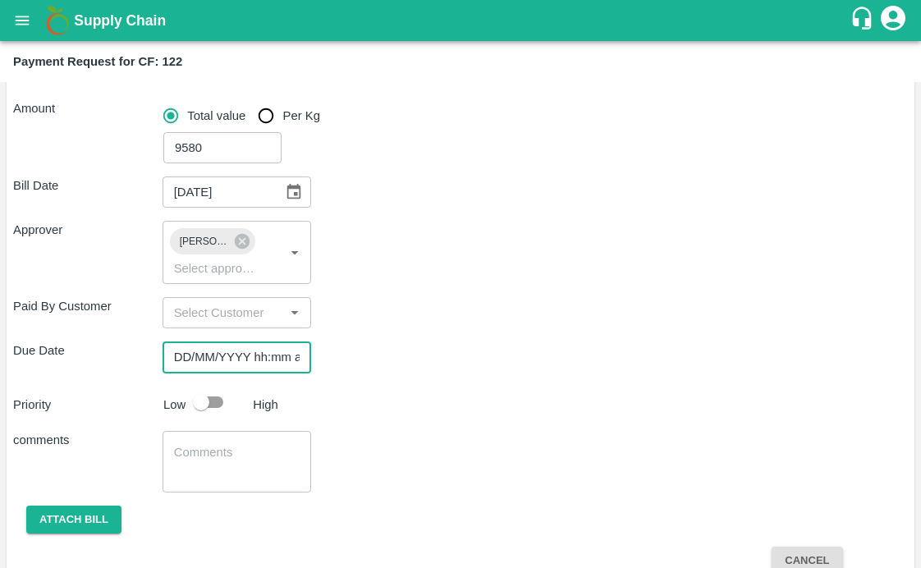
click at [264, 364] on input "DD/MM/YYYY hh:mm aa" at bounding box center [232, 357] width 138 height 31
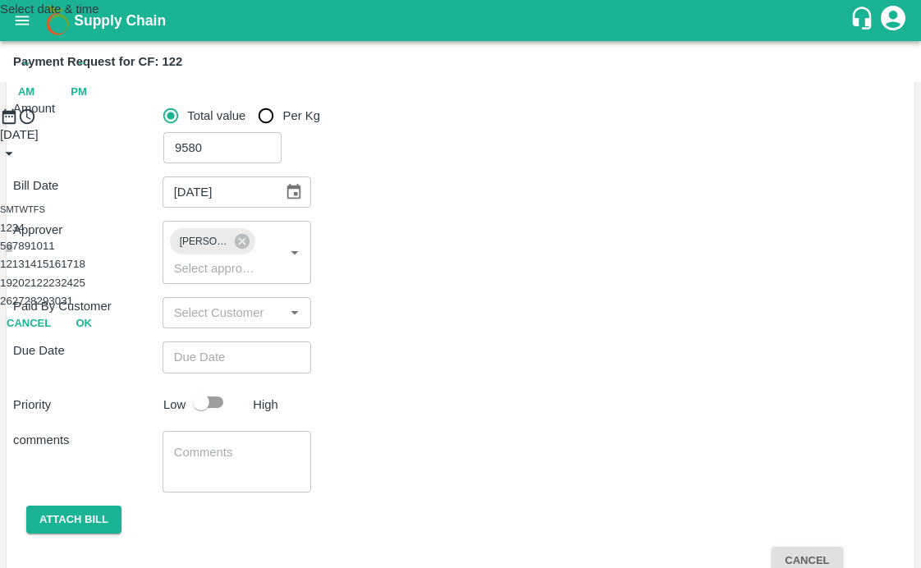
click at [11, 252] on button "6" at bounding box center [9, 246] width 6 height 12
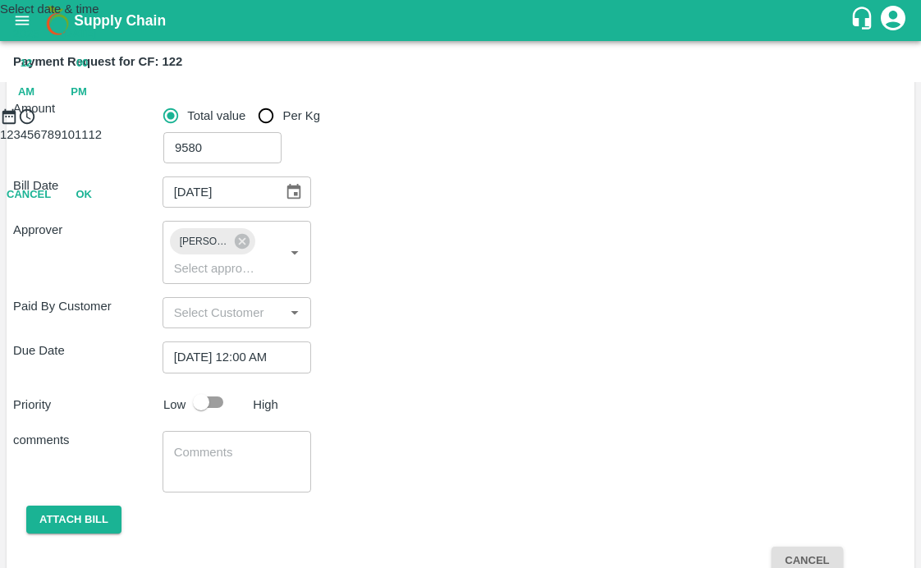
click at [87, 102] on span "PM" at bounding box center [79, 92] width 16 height 19
type input "[DATE] 01:00 PM"
click at [497, 126] on div at bounding box center [460, 126] width 921 height 0
click at [110, 282] on button "OK" at bounding box center [83, 267] width 53 height 29
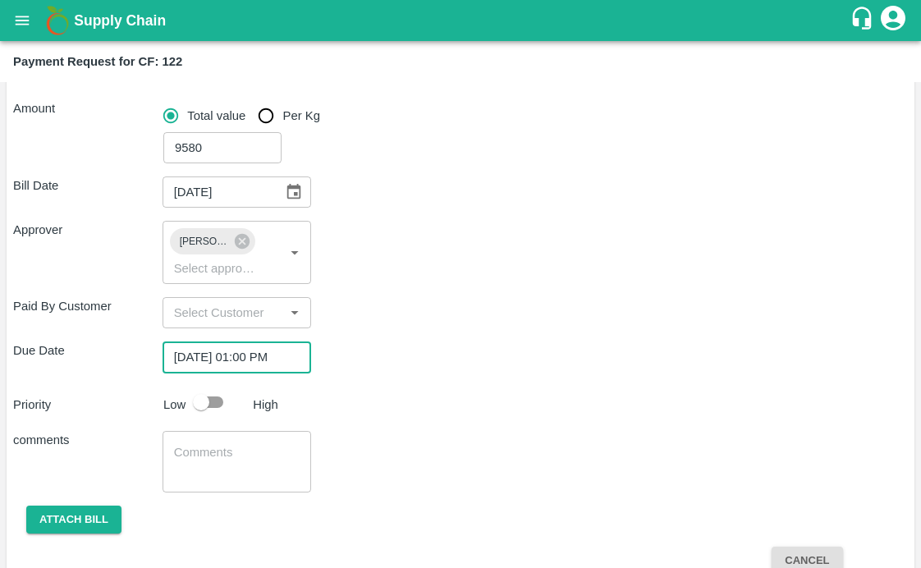
click at [342, 393] on div "Priority Low High" at bounding box center [458, 402] width 902 height 31
click at [205, 395] on input "checkbox" at bounding box center [201, 402] width 94 height 31
checkbox input "true"
click at [376, 407] on div "Priority Low High" at bounding box center [458, 402] width 902 height 31
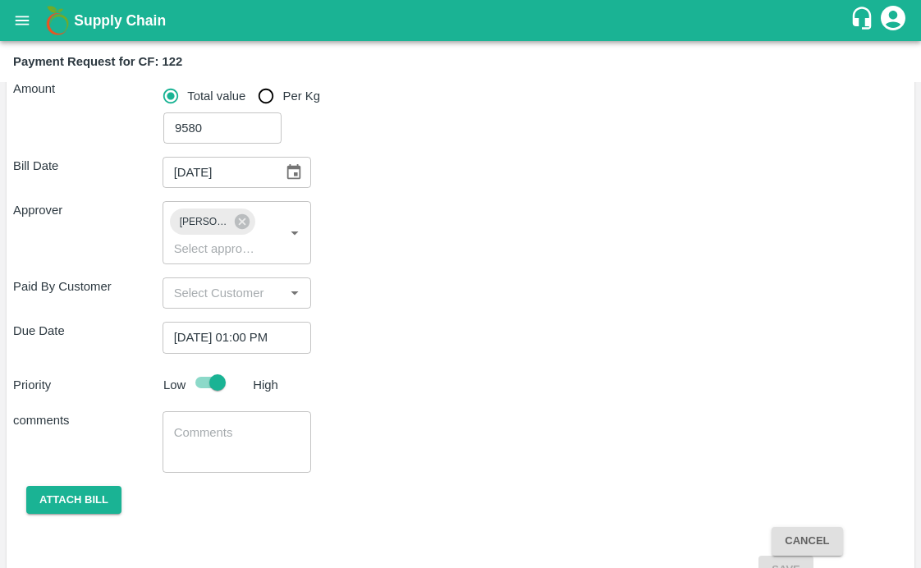
scroll to position [275, 0]
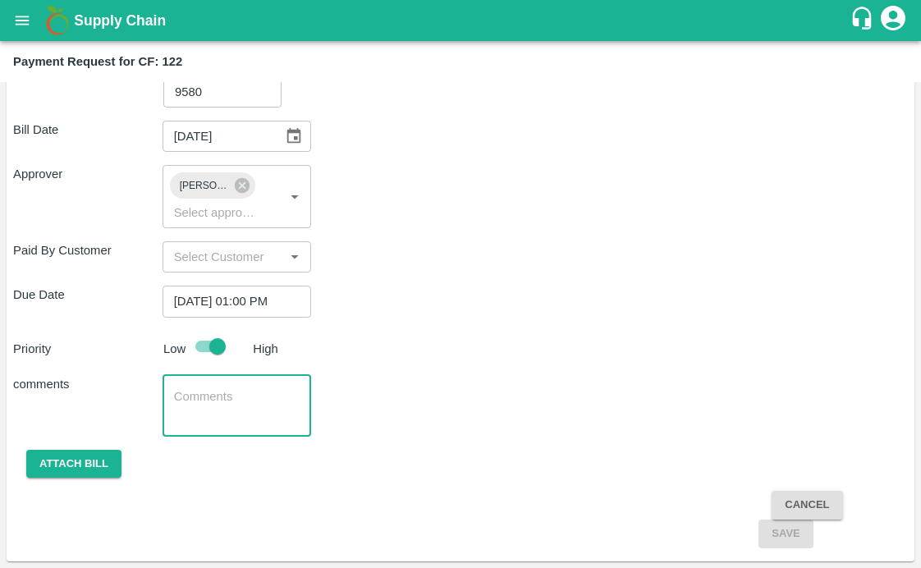
click at [241, 402] on textarea at bounding box center [237, 405] width 126 height 34
type textarea "Local Input Purchase"
click at [98, 462] on button "Attach bill" at bounding box center [73, 464] width 95 height 29
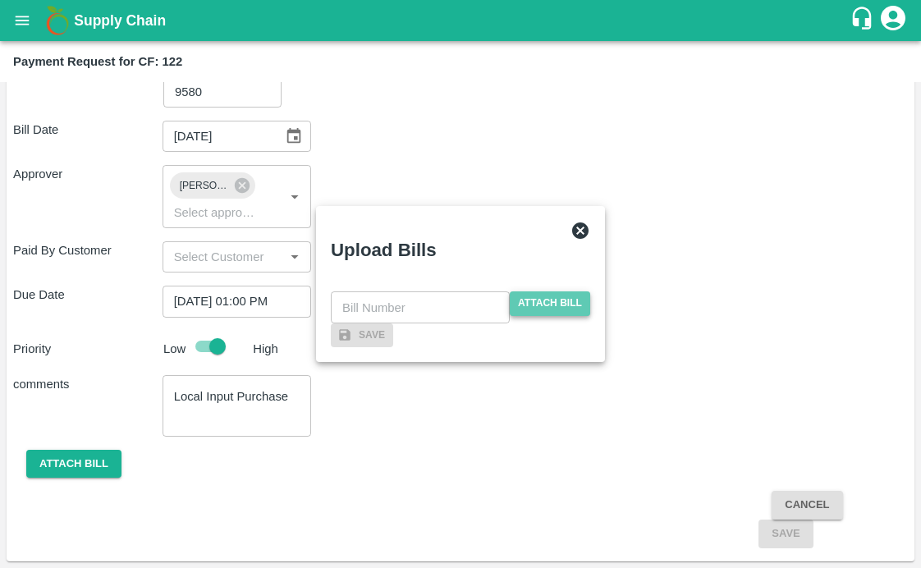
click at [518, 292] on span "Attach bill" at bounding box center [550, 304] width 80 height 24
click at [0, 0] on input "Attach bill" at bounding box center [0, 0] width 0 height 0
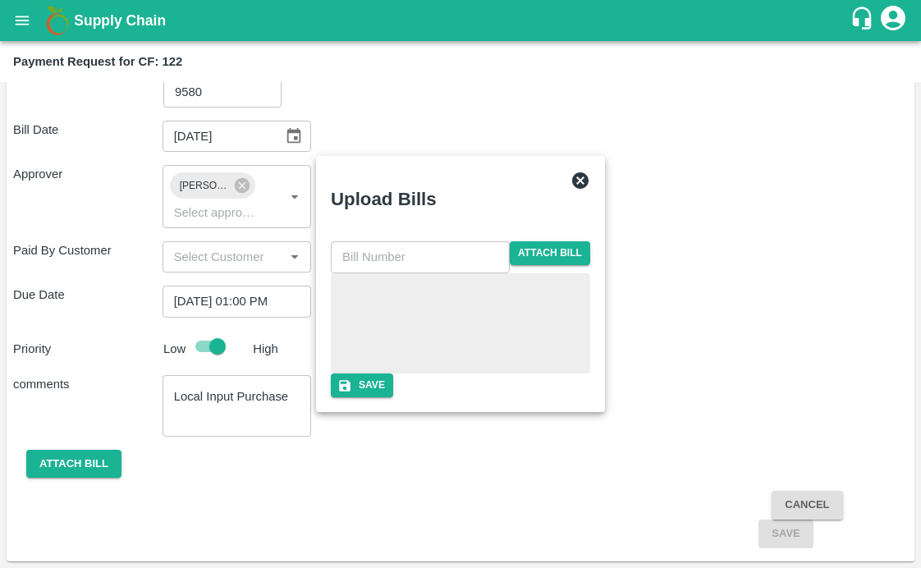
click at [379, 241] on input "text" at bounding box center [420, 256] width 179 height 31
type input "New-I00698"
click at [468, 389] on div "New-I00698 ​ Attach bill Save" at bounding box center [461, 319] width 260 height 156
click at [393, 397] on button "Save" at bounding box center [362, 386] width 62 height 24
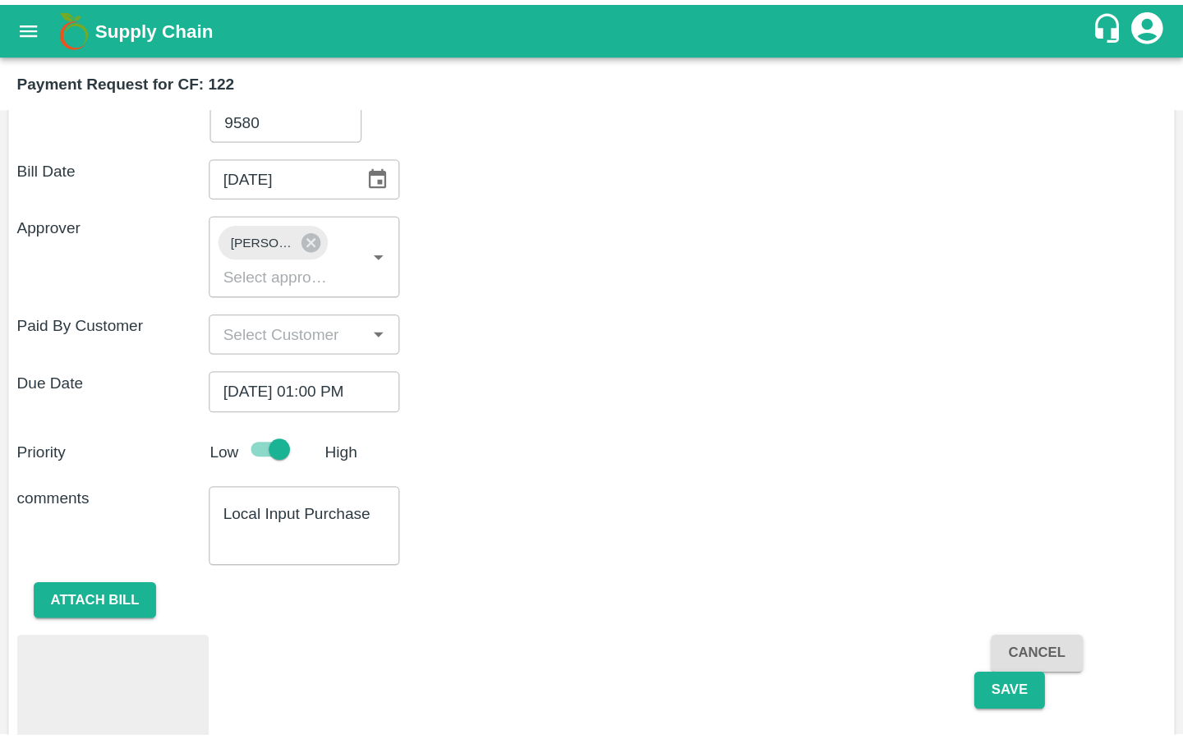
scroll to position [333, 0]
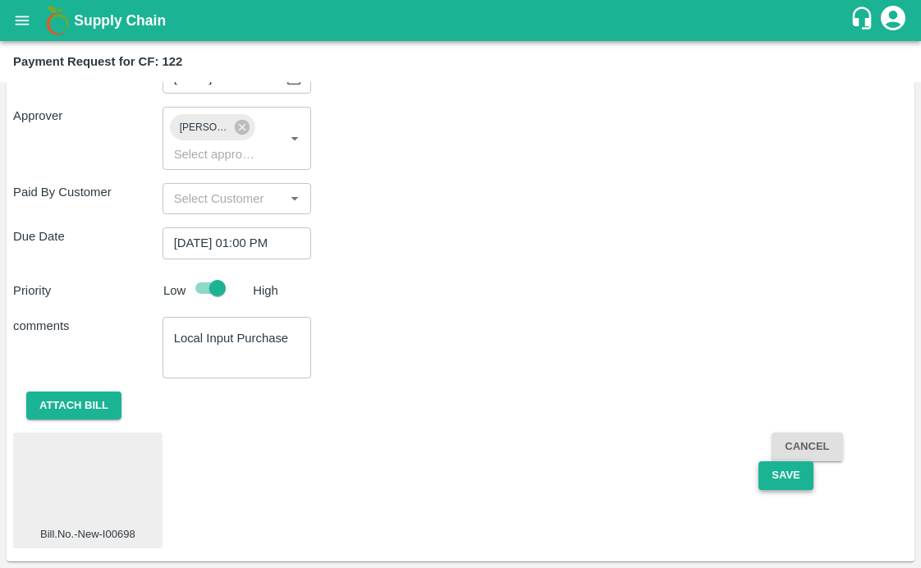
click at [784, 480] on button "Save" at bounding box center [786, 476] width 54 height 29
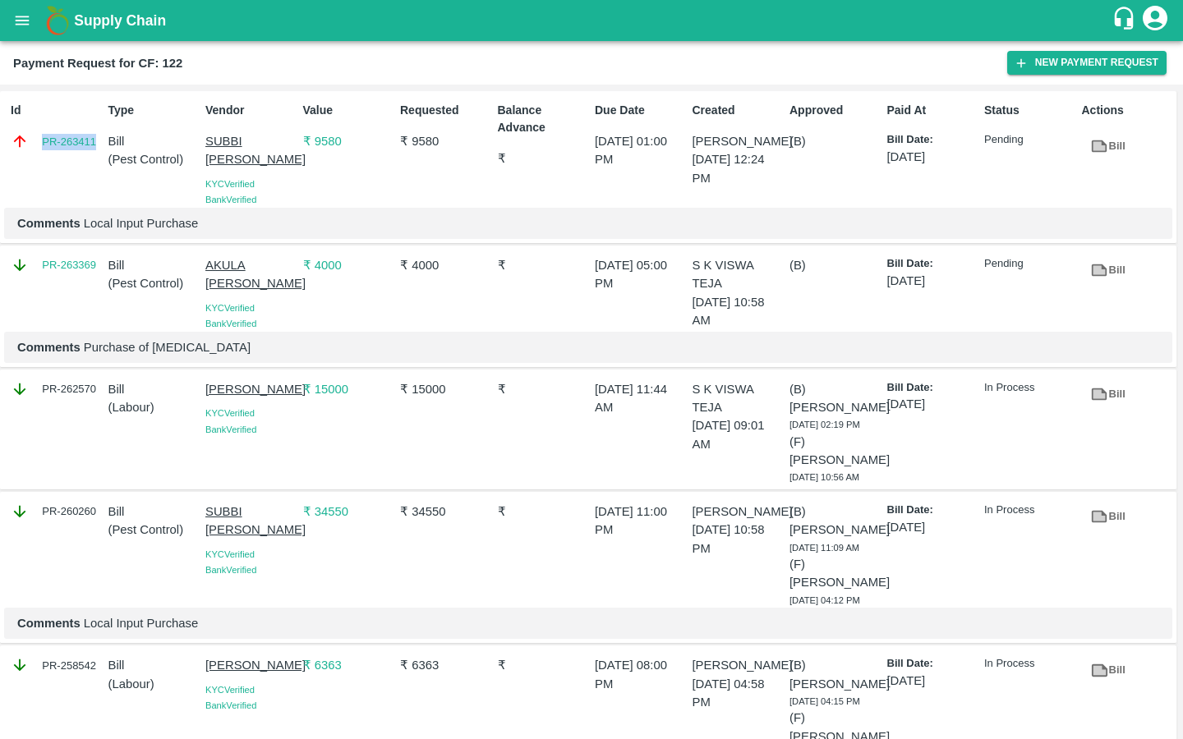
drag, startPoint x: 34, startPoint y: 142, endPoint x: 96, endPoint y: 141, distance: 61.6
click at [96, 141] on div "PR-263411" at bounding box center [56, 141] width 91 height 18
copy link "PR-263411"
